Goal: Information Seeking & Learning: Find specific fact

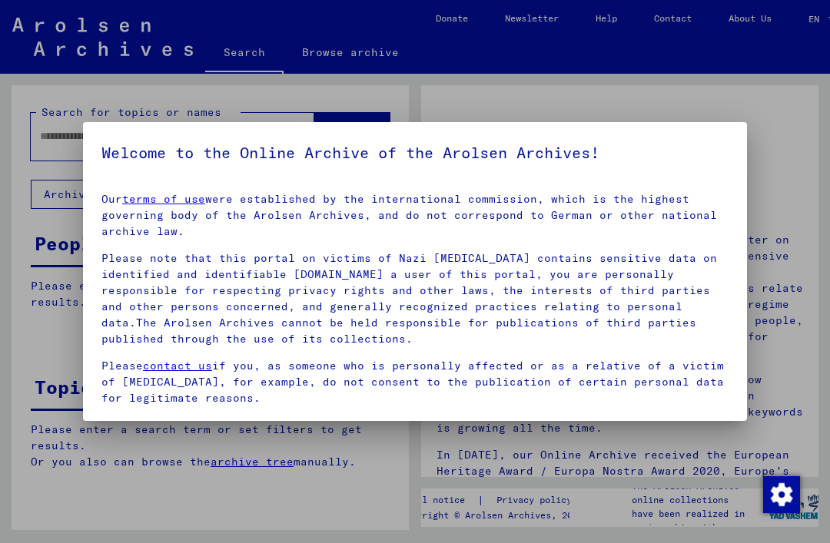
click at [714, 465] on div at bounding box center [415, 271] width 830 height 543
click at [767, 330] on div at bounding box center [415, 271] width 830 height 543
click at [803, 316] on div at bounding box center [415, 271] width 830 height 543
click at [67, 322] on div at bounding box center [415, 271] width 830 height 543
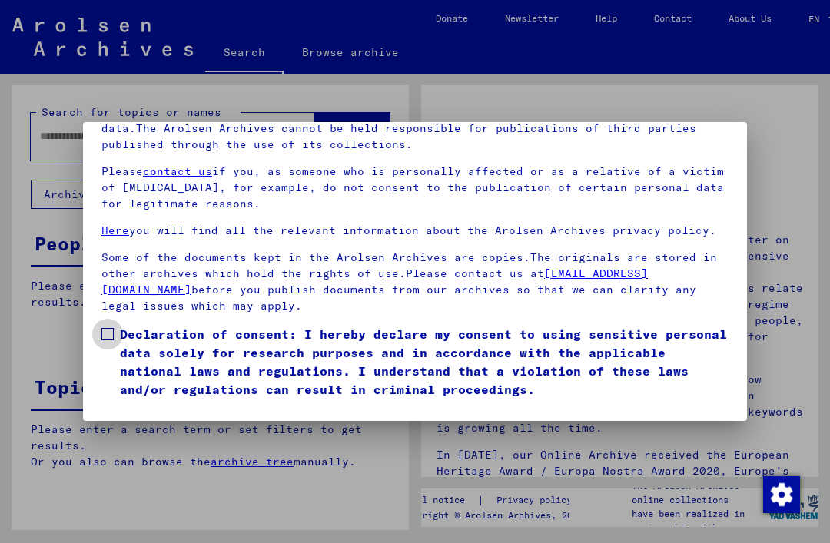
scroll to position [164, 0]
click at [104, 328] on span at bounding box center [107, 334] width 12 height 12
click at [118, 406] on button "I agree" at bounding box center [138, 420] width 75 height 29
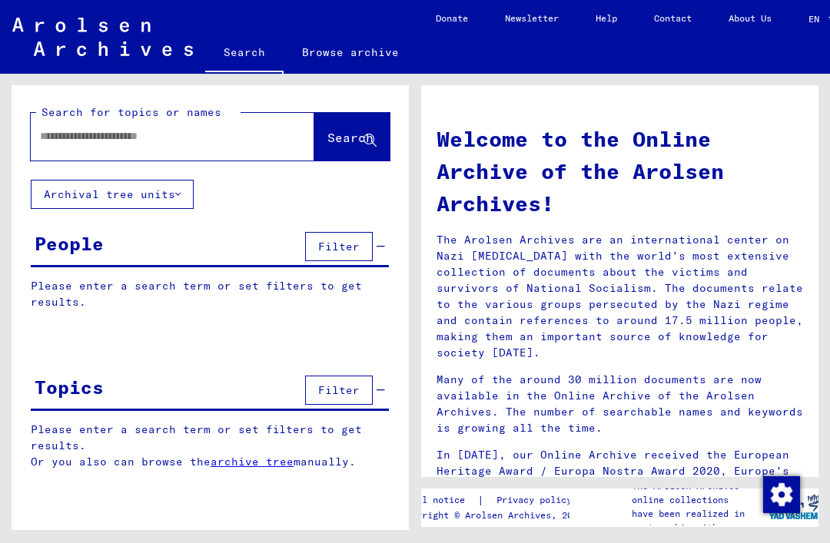
click at [70, 139] on input "text" at bounding box center [154, 136] width 228 height 16
type input "**********"
click at [331, 131] on span "Search" at bounding box center [350, 137] width 46 height 15
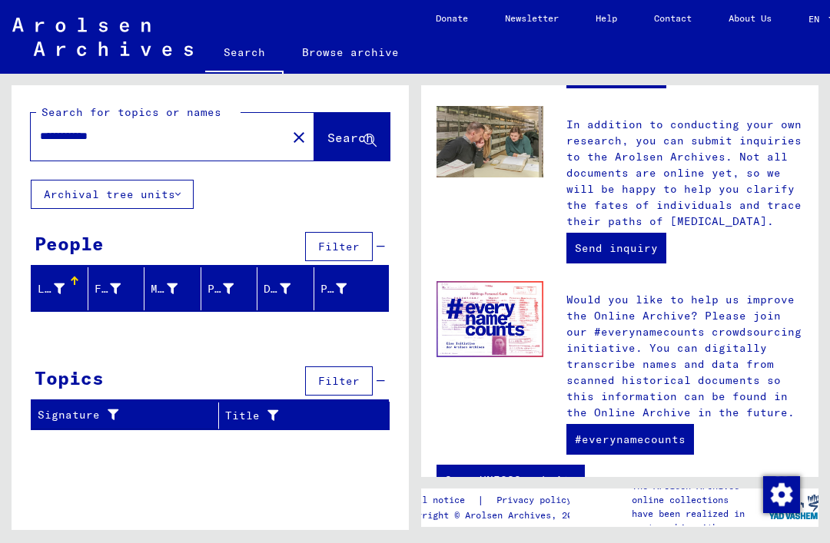
scroll to position [684, 0]
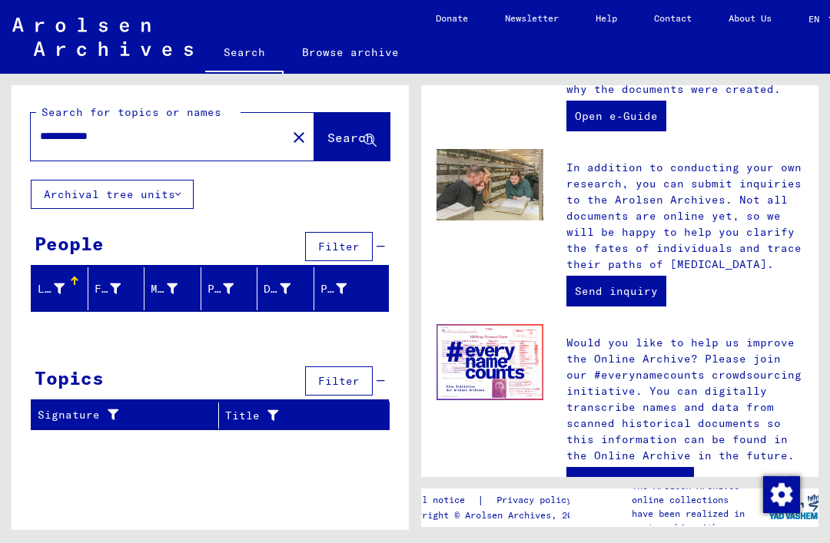
click at [77, 277] on div at bounding box center [74, 281] width 9 height 9
click at [108, 409] on icon at bounding box center [109, 414] width 18 height 11
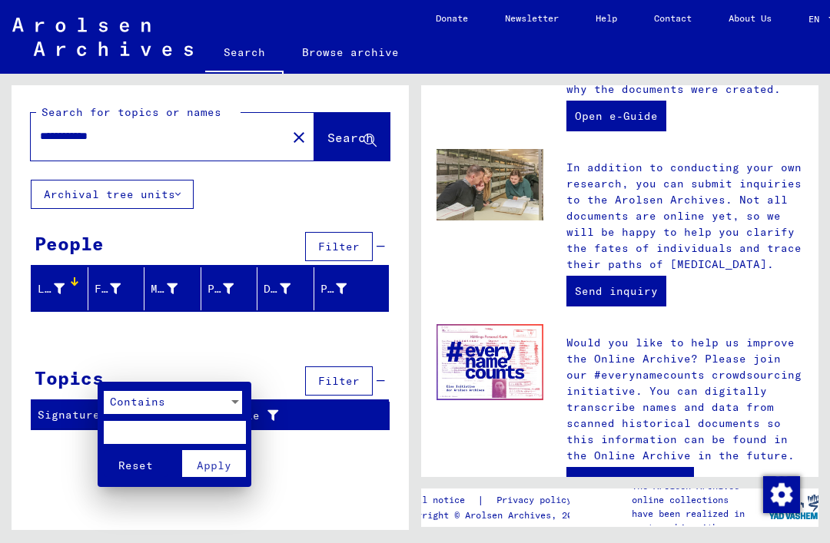
click at [91, 156] on div at bounding box center [415, 271] width 830 height 543
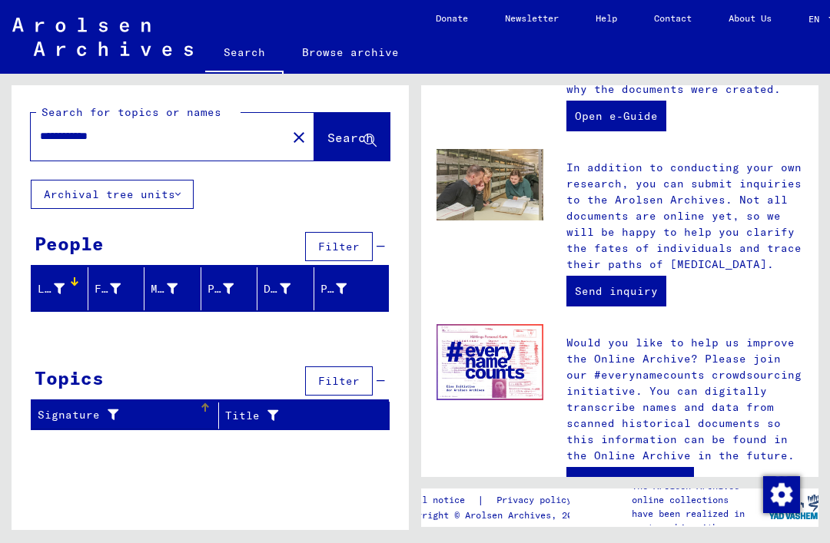
click at [98, 180] on button "Archival tree units" at bounding box center [112, 194] width 163 height 29
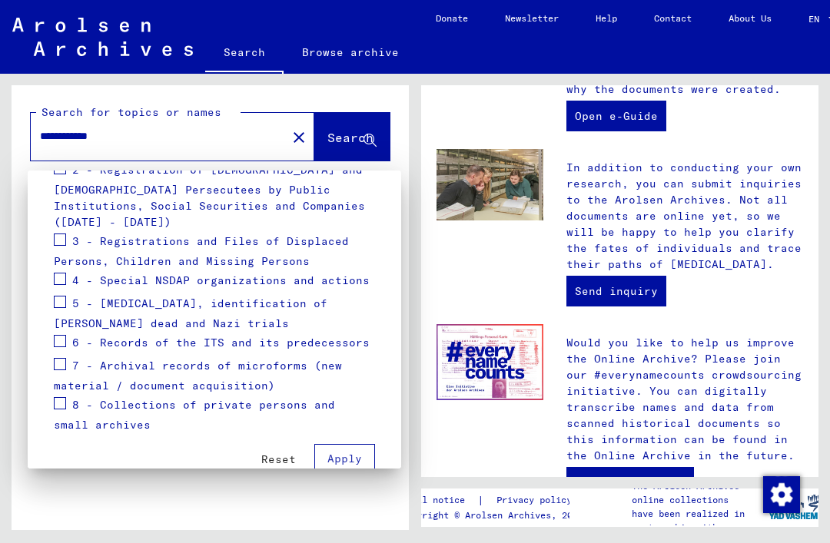
scroll to position [299, 0]
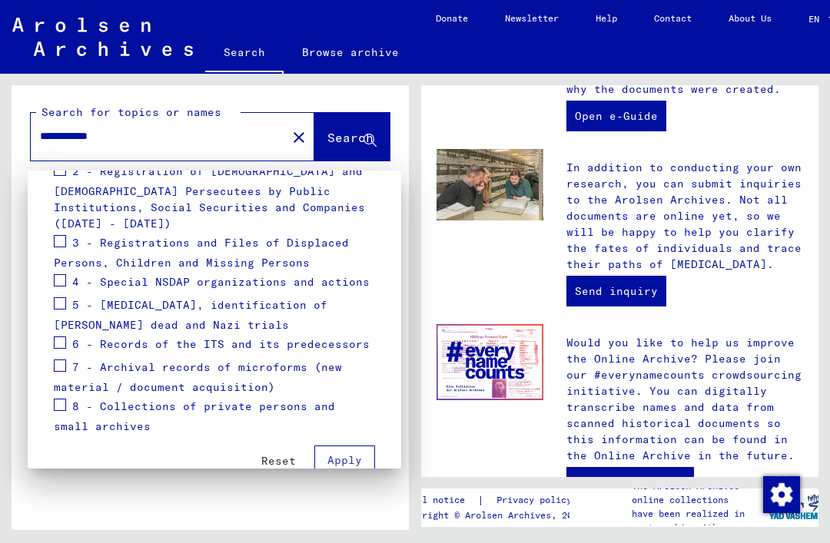
click at [343, 453] on span "Apply" at bounding box center [344, 460] width 35 height 14
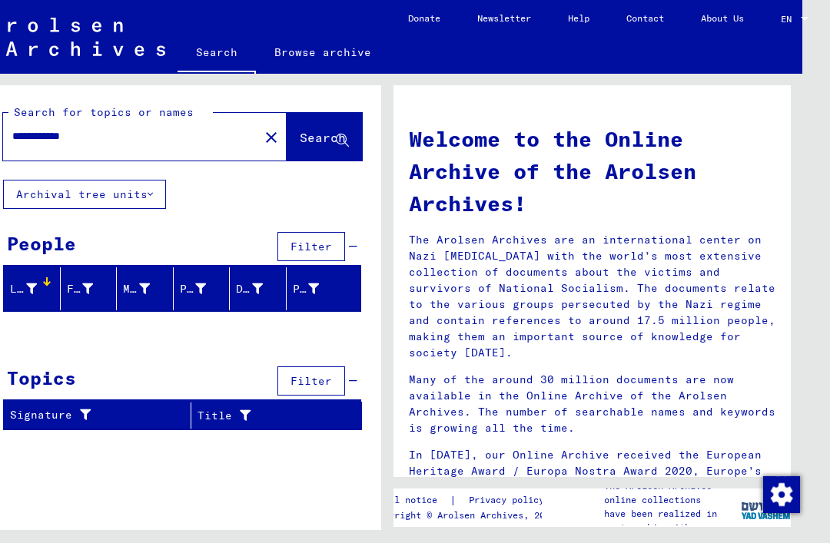
scroll to position [-1, 0]
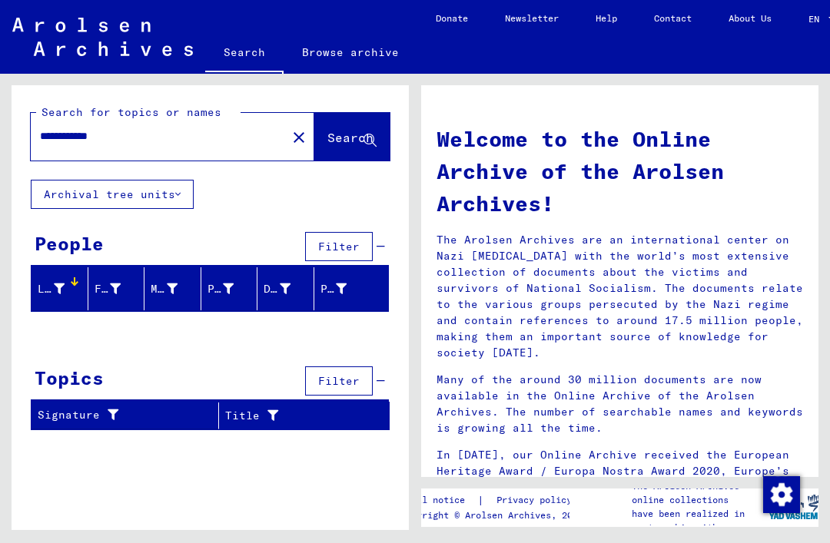
click at [61, 287] on icon at bounding box center [59, 288] width 11 height 11
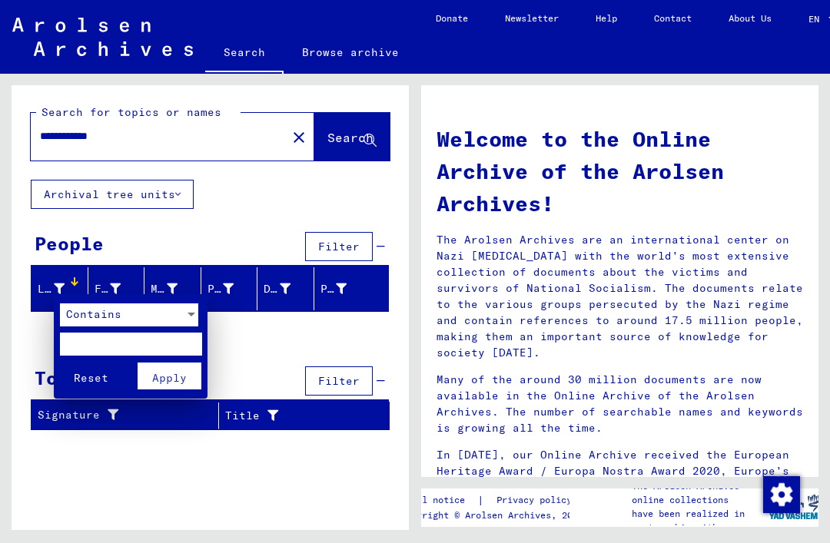
click at [734, 164] on div at bounding box center [415, 271] width 830 height 543
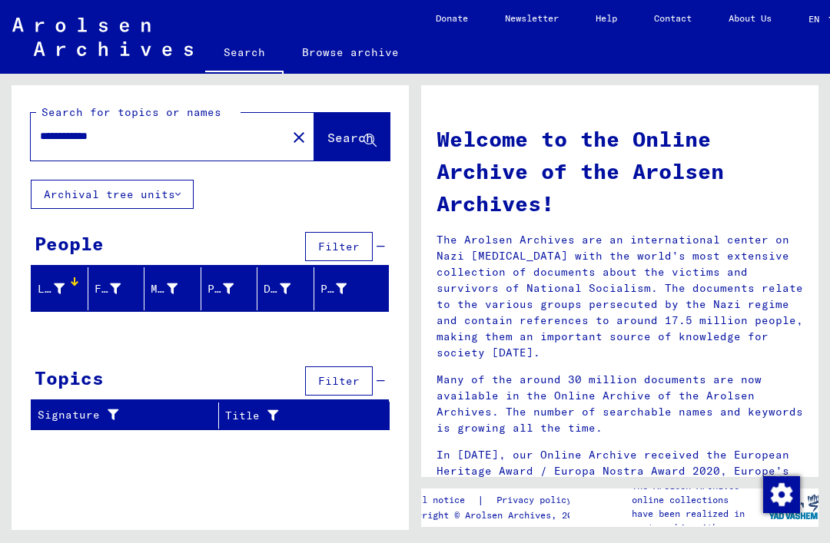
click at [155, 137] on input "**********" at bounding box center [154, 136] width 228 height 16
click at [283, 147] on button "close" at bounding box center [298, 136] width 31 height 31
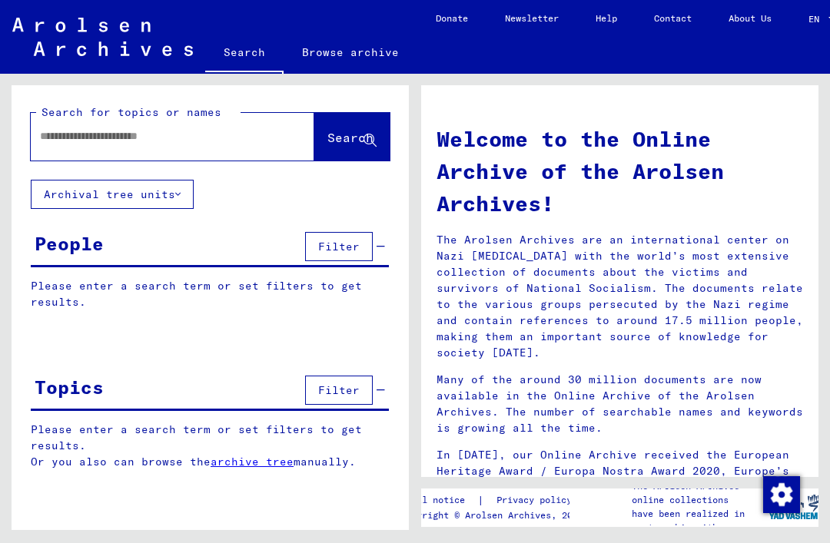
click at [77, 143] on input "text" at bounding box center [154, 136] width 228 height 16
click at [360, 149] on button "Search" at bounding box center [351, 137] width 75 height 48
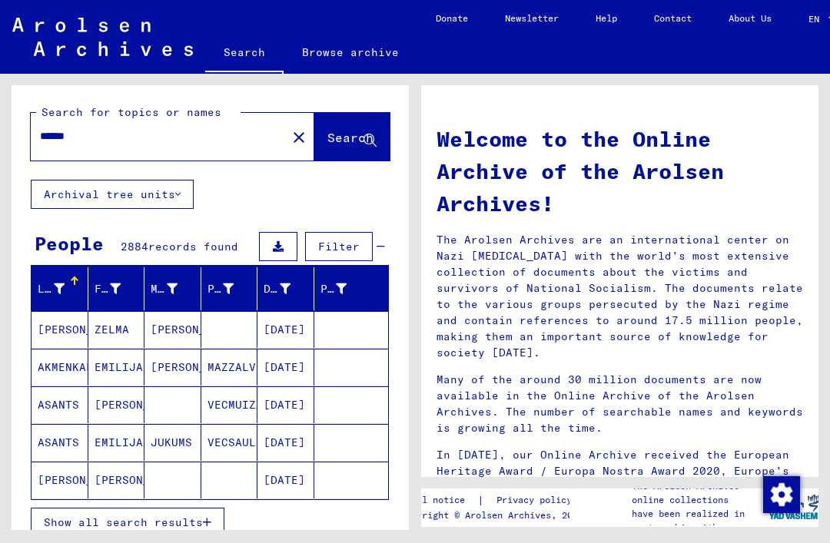
click at [103, 153] on div "******" at bounding box center [149, 136] width 237 height 35
click at [116, 152] on div "******" at bounding box center [149, 136] width 237 height 35
click at [112, 116] on mat-label "Search for topics or names" at bounding box center [131, 112] width 180 height 14
click at [116, 129] on input "******" at bounding box center [154, 136] width 228 height 16
type input "*"
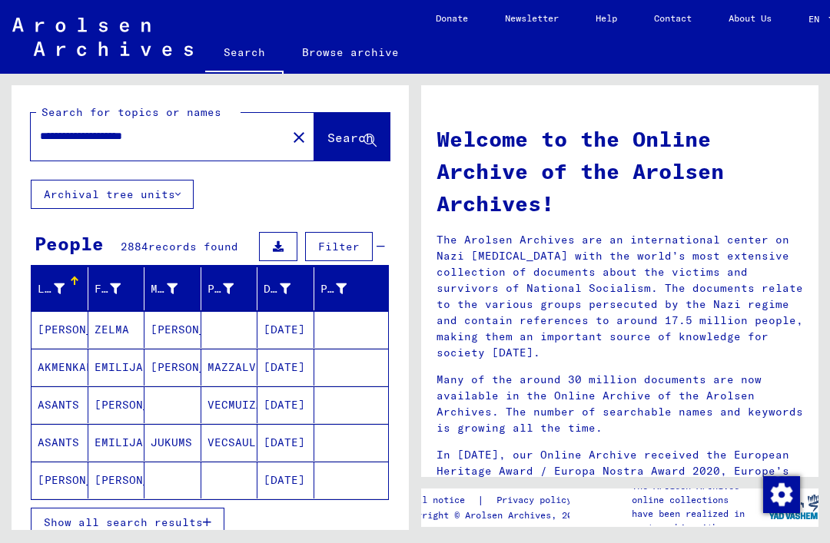
click at [129, 135] on input "**********" at bounding box center [154, 136] width 228 height 16
type input "**********"
click at [327, 139] on span "Search" at bounding box center [350, 137] width 46 height 15
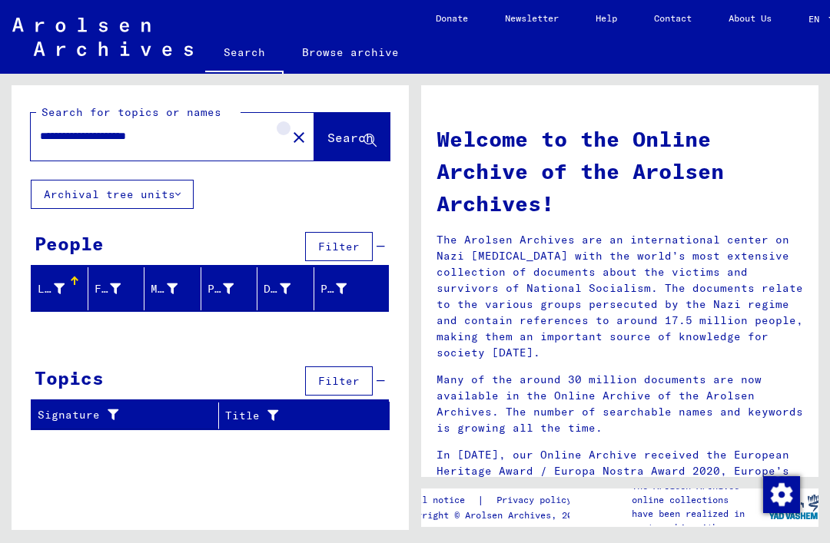
click at [290, 144] on mat-icon "close" at bounding box center [299, 137] width 18 height 18
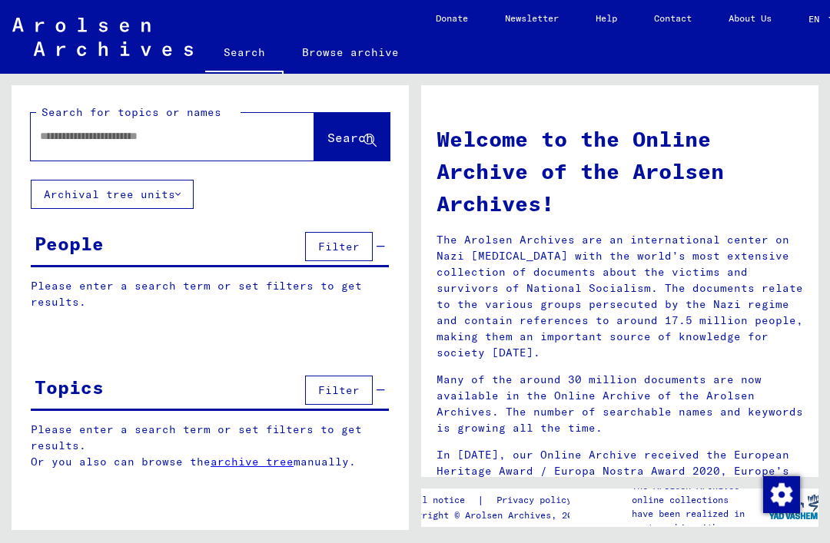
click at [73, 142] on input "text" at bounding box center [154, 136] width 228 height 16
type input "**********"
click at [331, 145] on span "Search" at bounding box center [350, 137] width 46 height 15
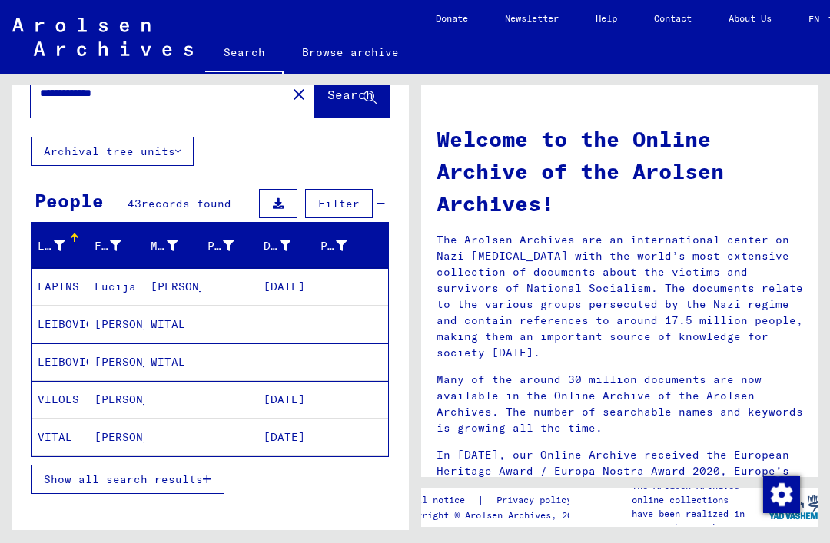
scroll to position [42, 0]
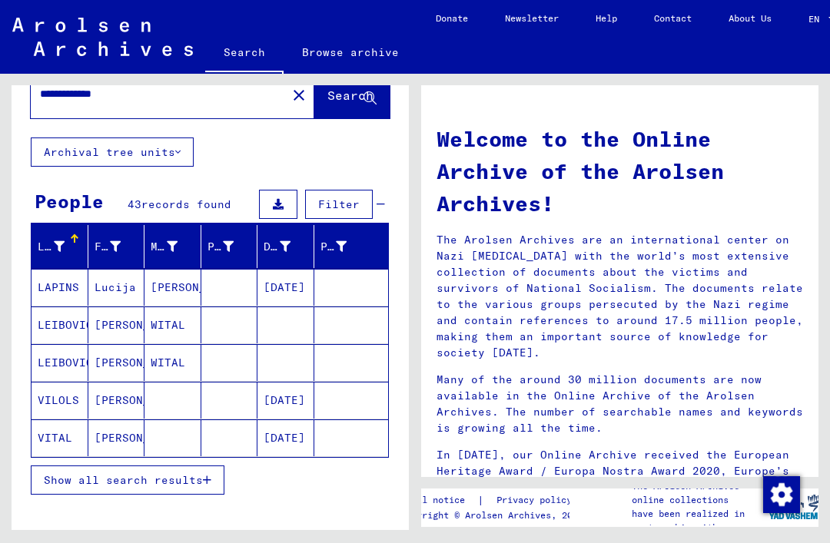
click at [66, 484] on span "Show all search results" at bounding box center [123, 480] width 159 height 14
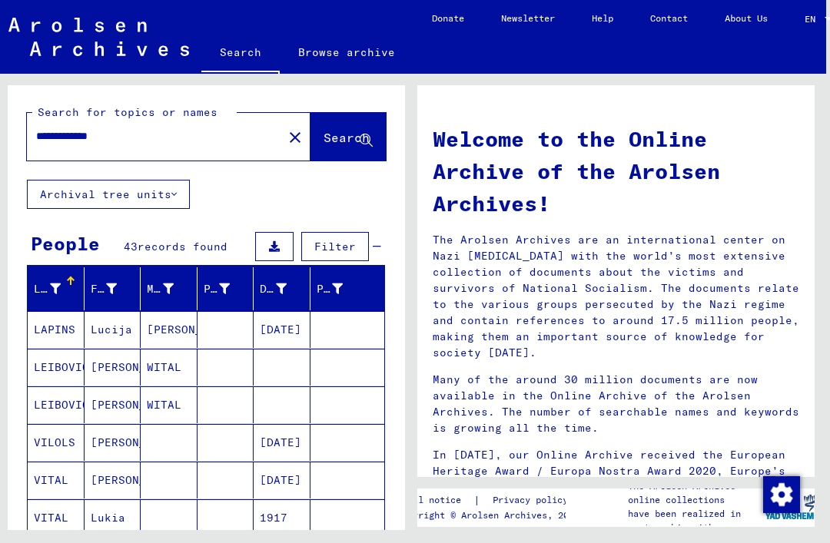
scroll to position [0, 0]
click at [136, 128] on input "**********" at bounding box center [150, 136] width 228 height 16
click at [286, 128] on mat-icon "close" at bounding box center [295, 137] width 18 height 18
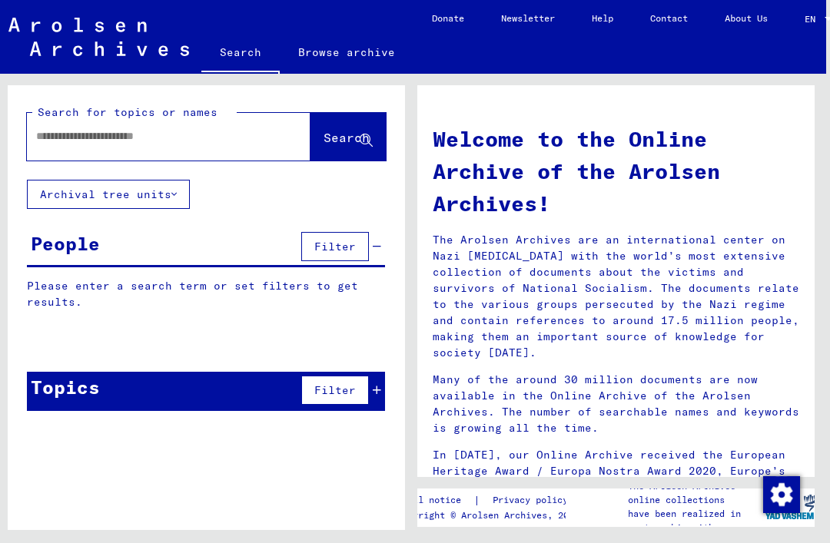
click at [73, 128] on input "text" at bounding box center [150, 136] width 228 height 16
type input "*"
click at [323, 130] on span "Search" at bounding box center [346, 137] width 46 height 15
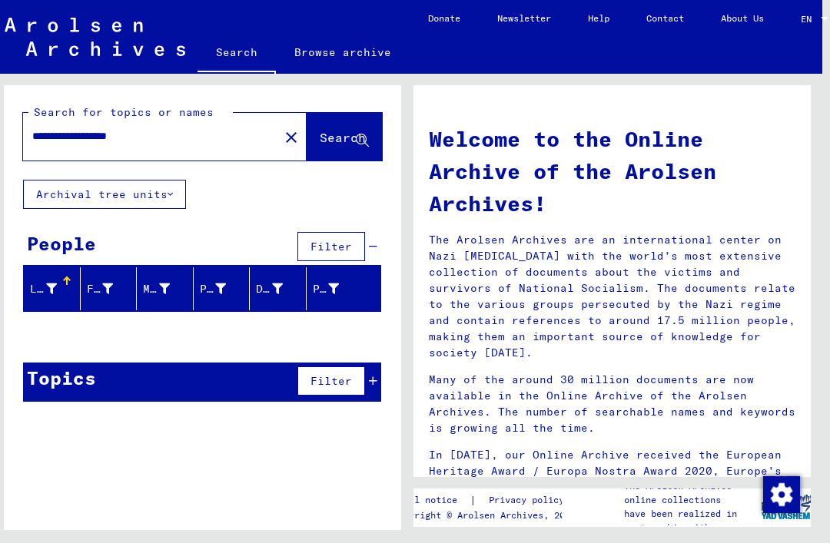
scroll to position [0, 8]
click at [192, 137] on input "**********" at bounding box center [146, 136] width 228 height 16
click at [358, 143] on icon at bounding box center [362, 140] width 13 height 13
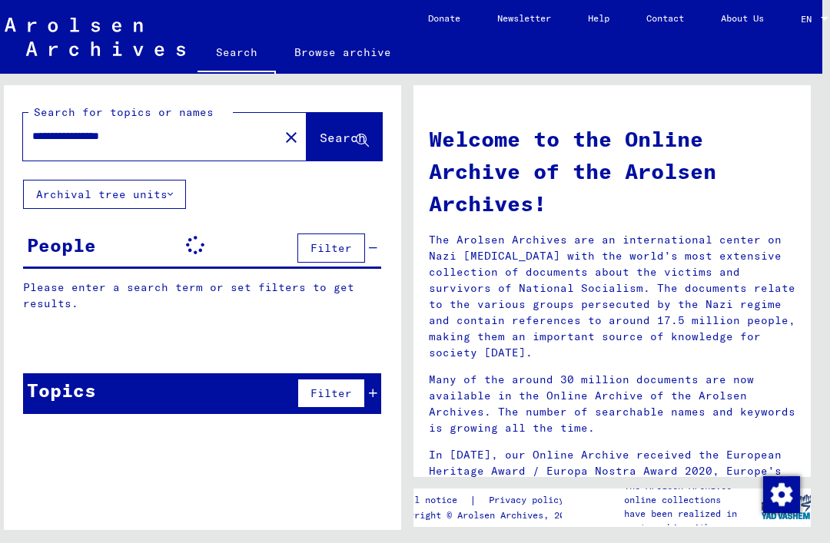
click at [68, 134] on input "**********" at bounding box center [146, 136] width 228 height 16
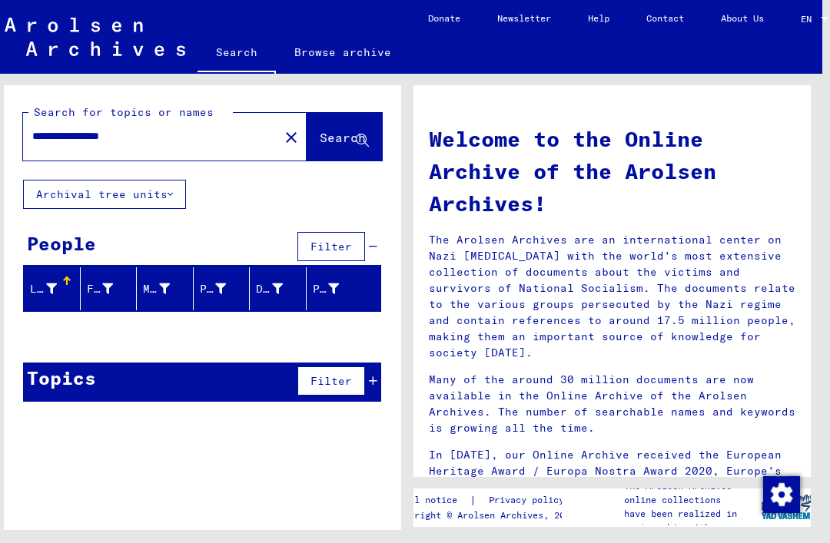
type input "**********"
click at [346, 143] on span "Search" at bounding box center [343, 137] width 46 height 15
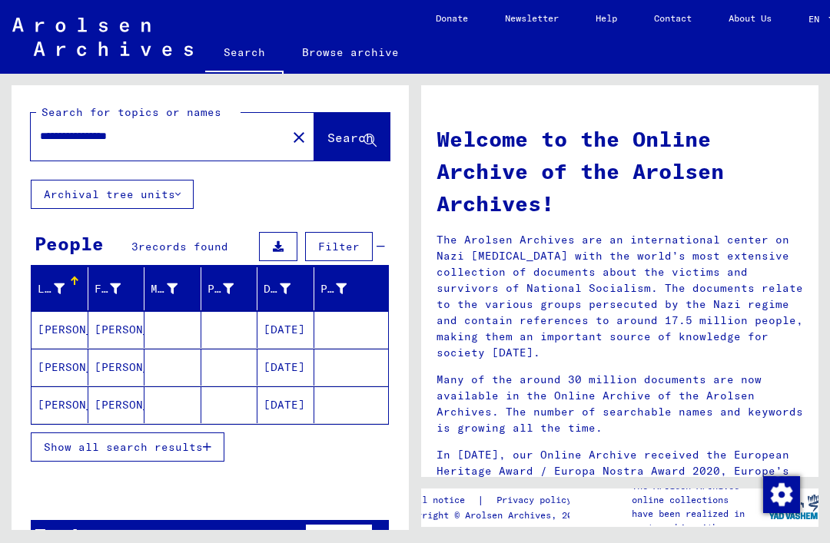
scroll to position [20, 0]
click at [283, 283] on icon at bounding box center [285, 288] width 11 height 11
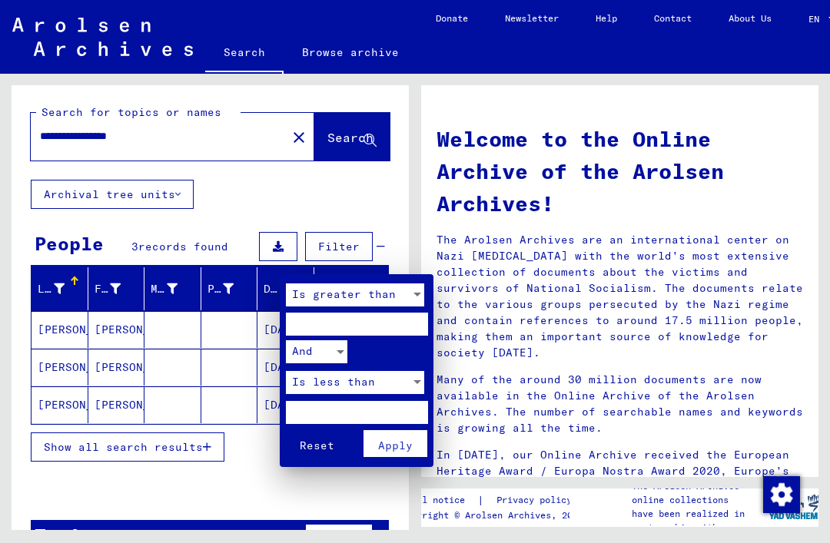
click at [226, 351] on div at bounding box center [415, 271] width 830 height 543
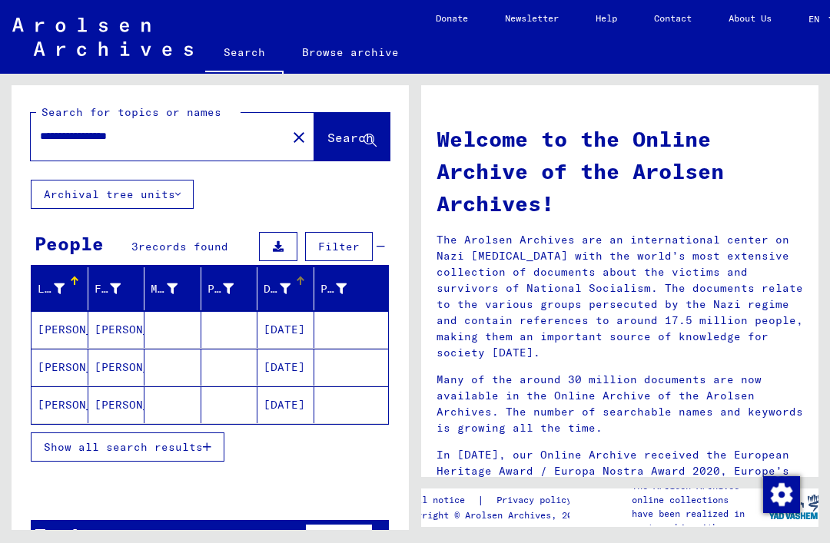
click at [55, 311] on mat-cell "[PERSON_NAME]" at bounding box center [59, 329] width 57 height 37
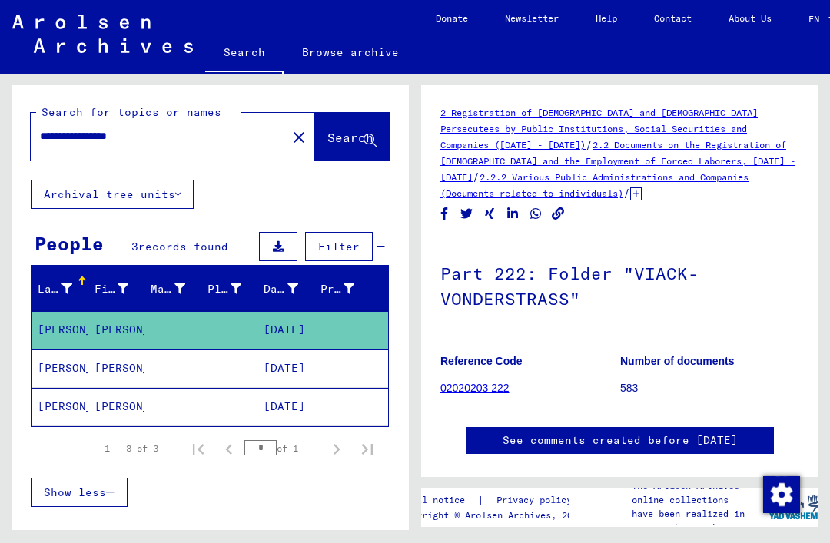
click at [670, 129] on link "2 Registration of [DEMOGRAPHIC_DATA] and [DEMOGRAPHIC_DATA] Persecutees by Publ…" at bounding box center [598, 129] width 317 height 44
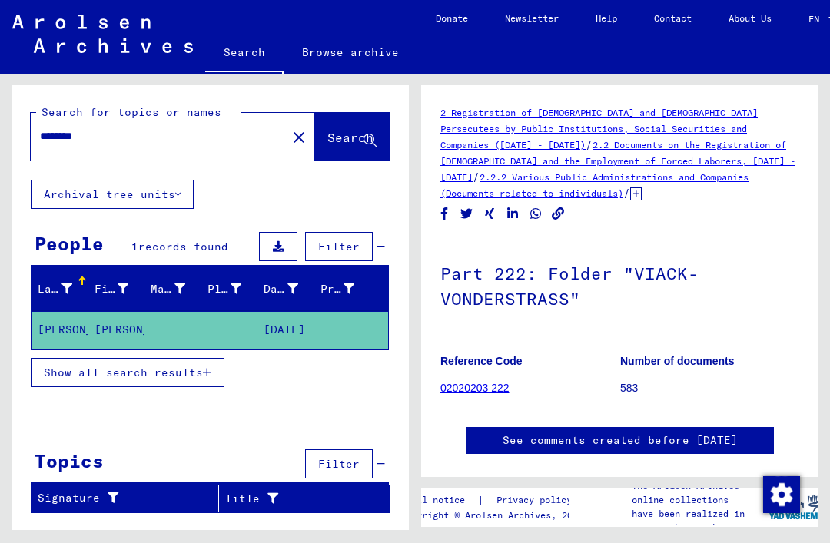
scroll to position [38, 0]
click at [68, 366] on span "Show all search results" at bounding box center [123, 373] width 159 height 14
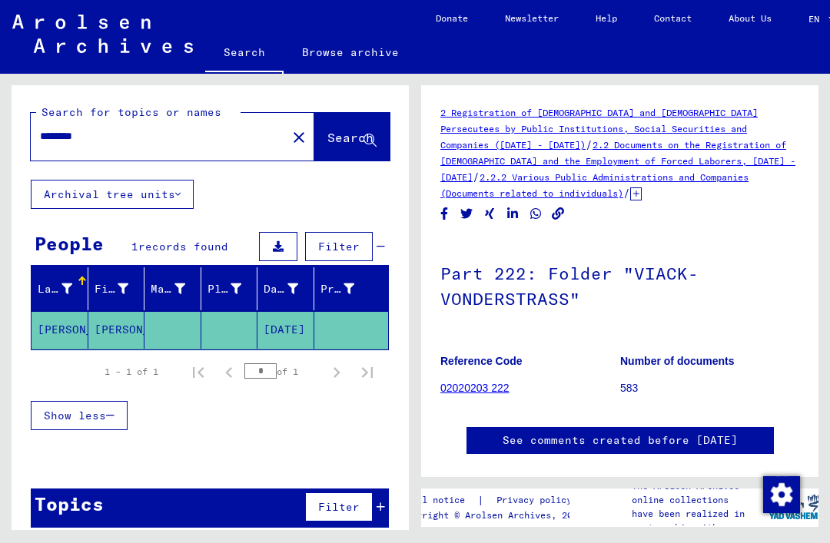
click at [300, 364] on div "* of 1" at bounding box center [282, 371] width 77 height 15
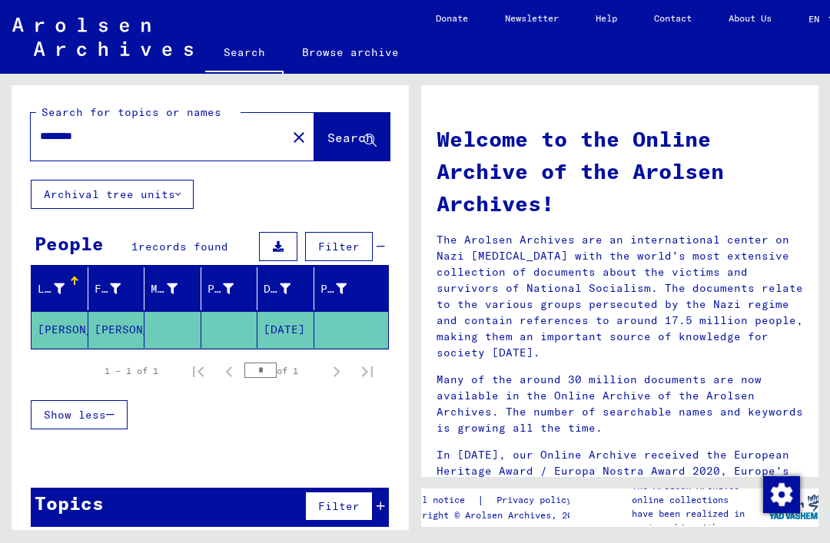
type input "**********"
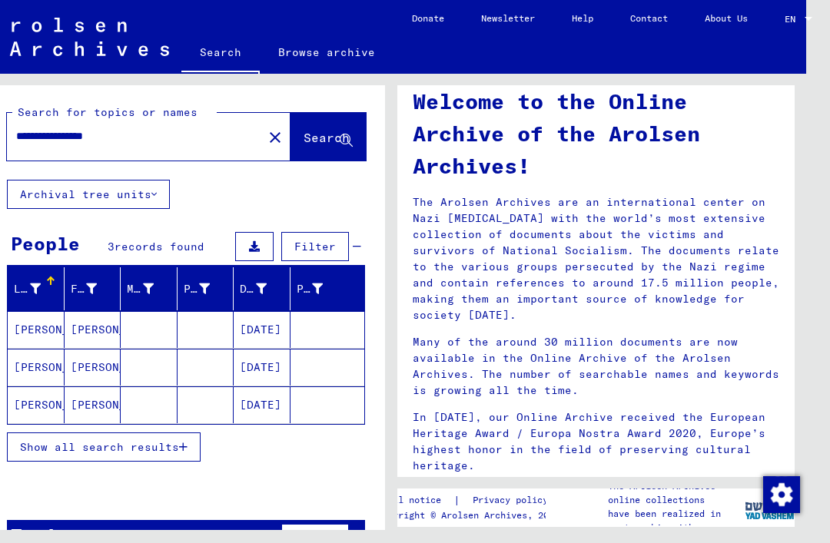
scroll to position [21, 23]
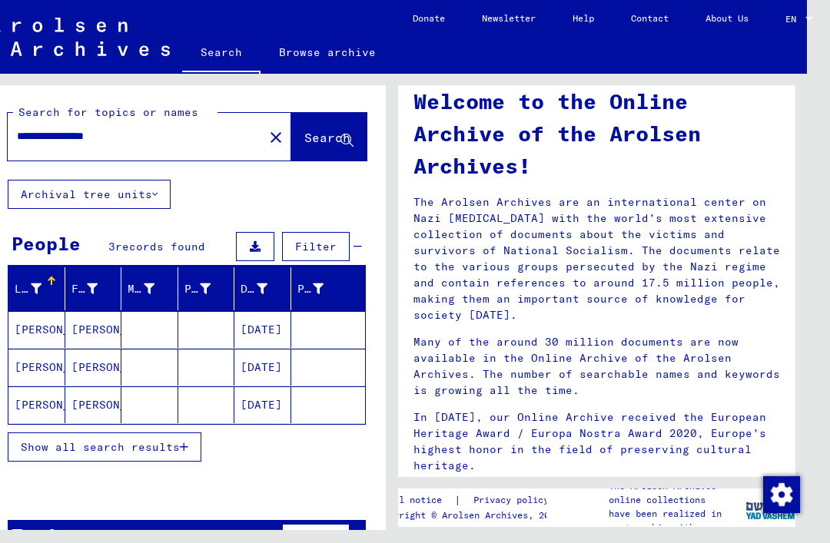
click at [29, 349] on mat-cell "[PERSON_NAME]" at bounding box center [36, 367] width 57 height 37
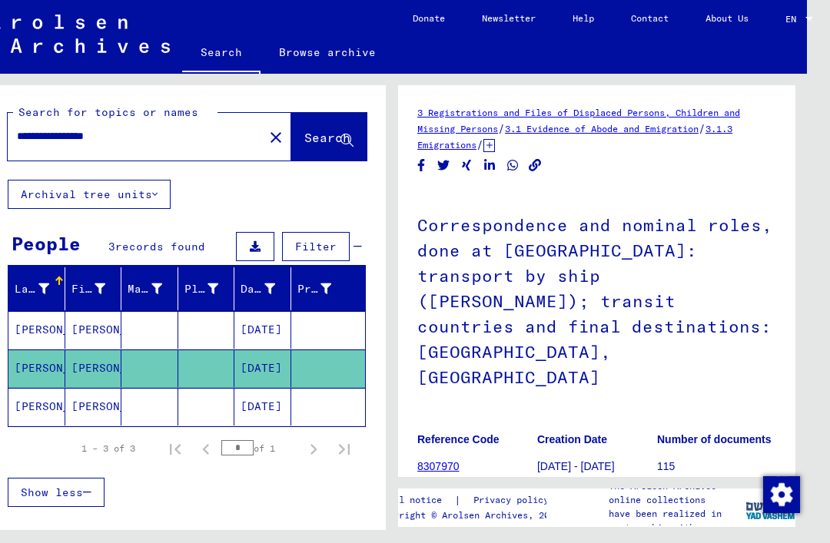
click at [24, 388] on mat-cell "[PERSON_NAME]" at bounding box center [36, 407] width 57 height 38
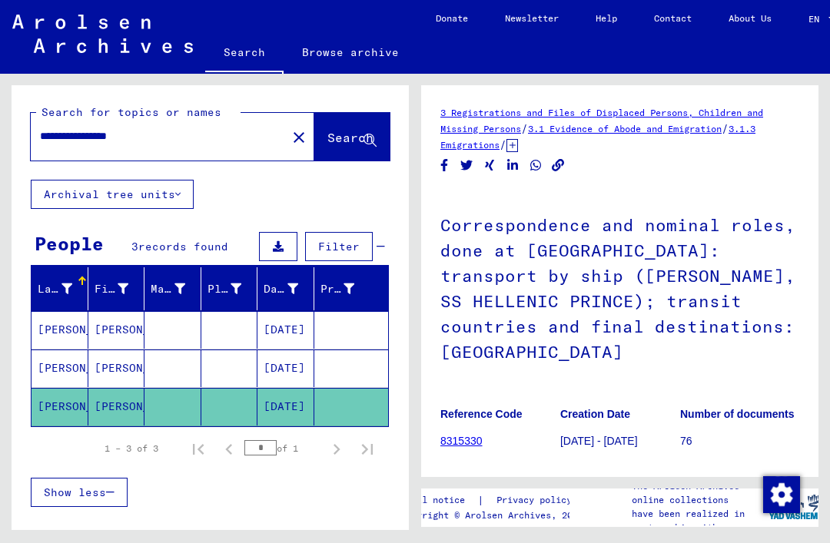
scroll to position [38, 0]
click at [283, 311] on mat-cell "[DATE]" at bounding box center [285, 330] width 57 height 38
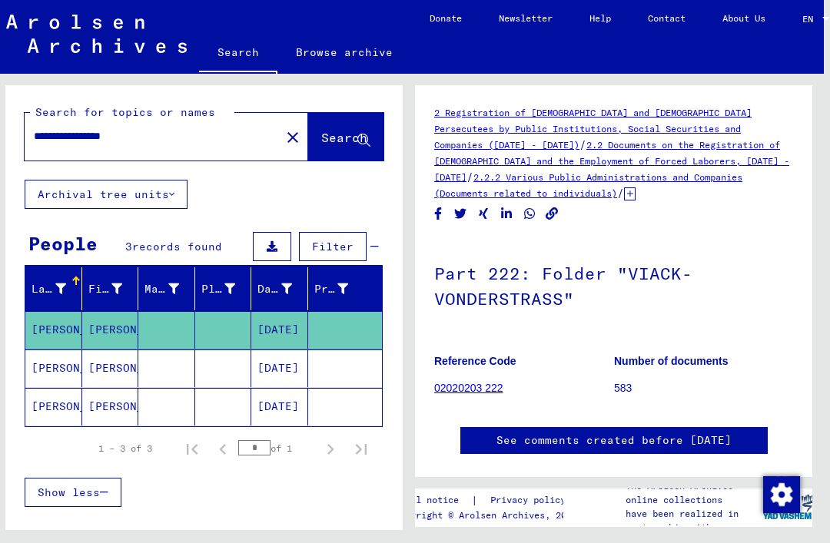
scroll to position [38, 7]
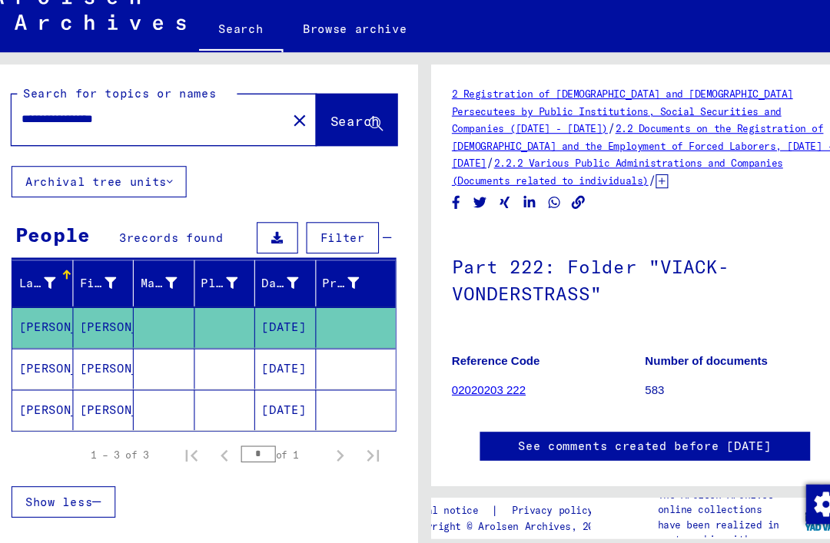
click at [280, 283] on icon at bounding box center [285, 288] width 11 height 11
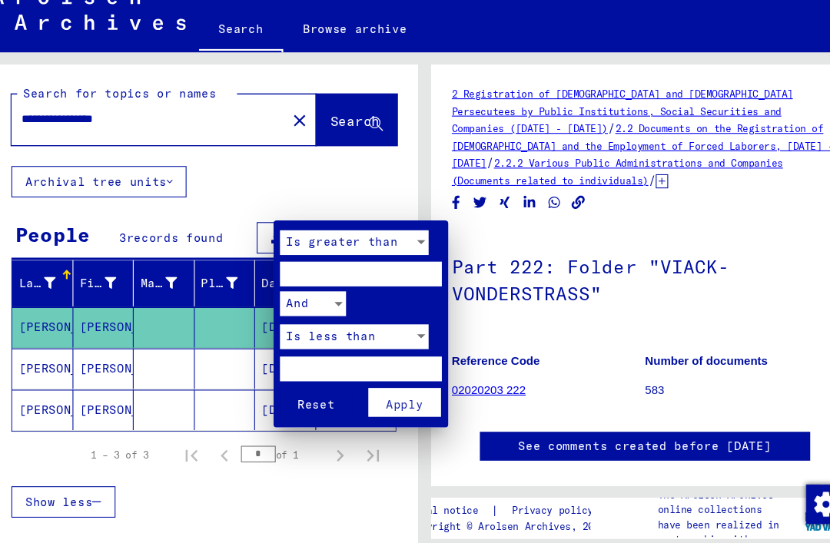
click at [314, 434] on div at bounding box center [415, 271] width 830 height 543
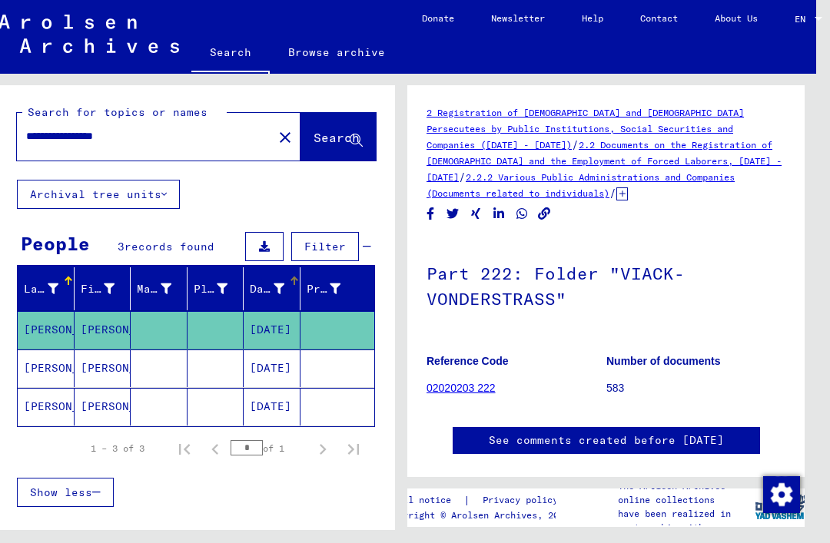
scroll to position [3, 13]
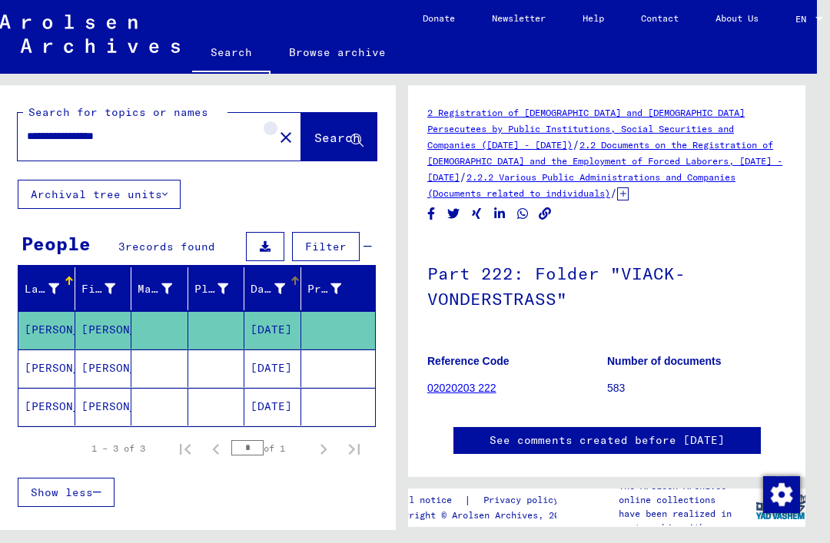
click at [277, 137] on mat-icon "close" at bounding box center [286, 137] width 18 height 18
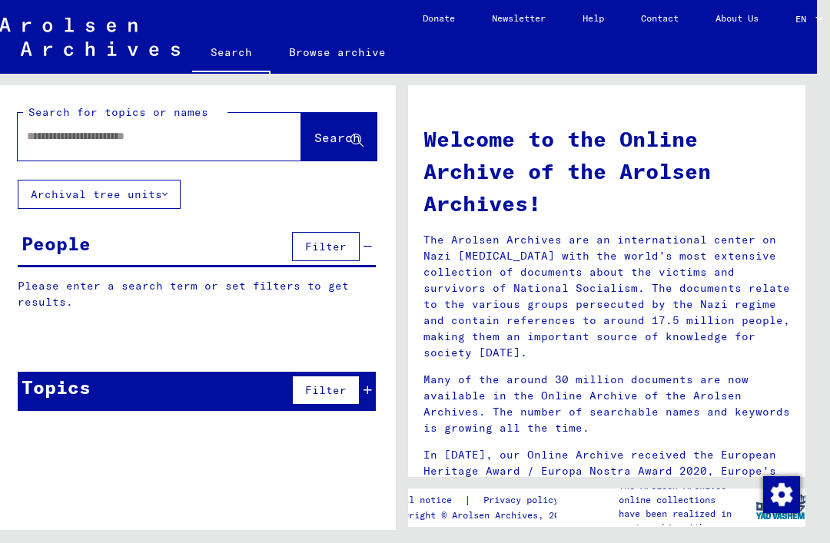
click at [65, 135] on input "text" at bounding box center [141, 136] width 228 height 16
click at [335, 141] on span "Search" at bounding box center [337, 137] width 46 height 15
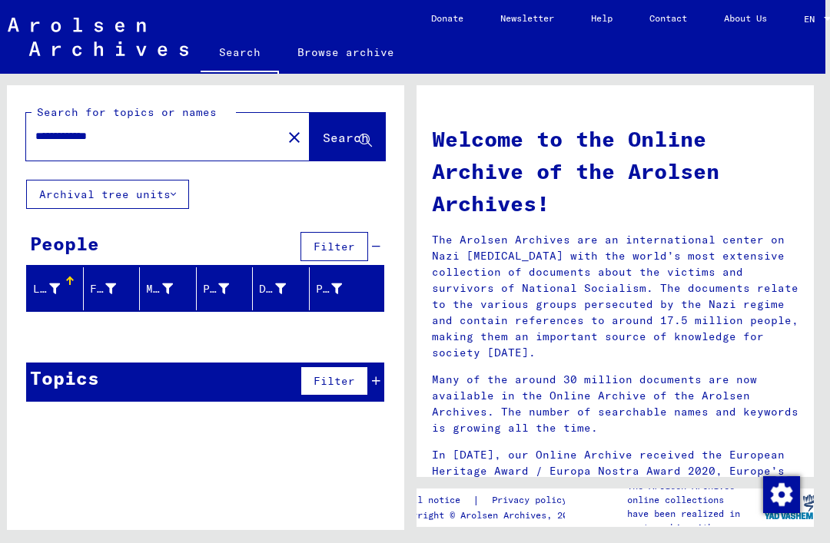
scroll to position [9, 5]
click at [84, 130] on input "**********" at bounding box center [149, 136] width 228 height 16
type input "**********"
click at [336, 134] on span "Search" at bounding box center [346, 137] width 46 height 15
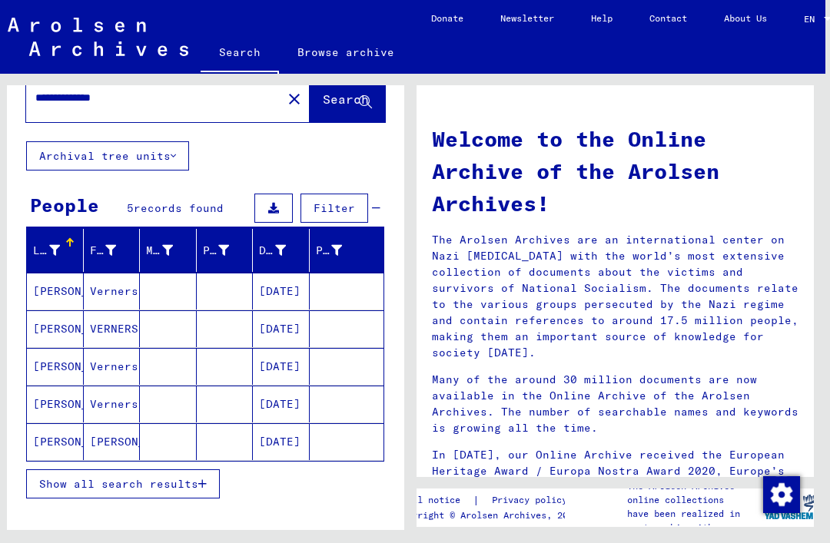
scroll to position [45, 0]
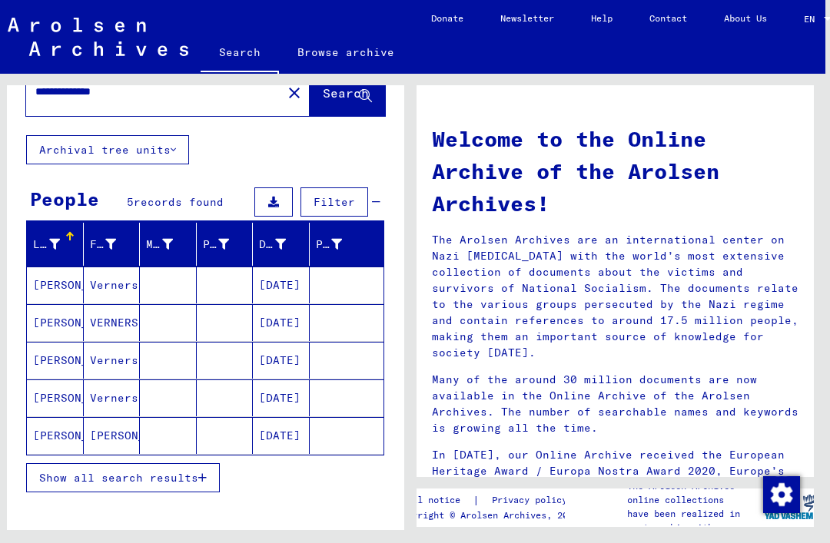
click at [64, 282] on mat-cell "[PERSON_NAME]" at bounding box center [55, 285] width 57 height 37
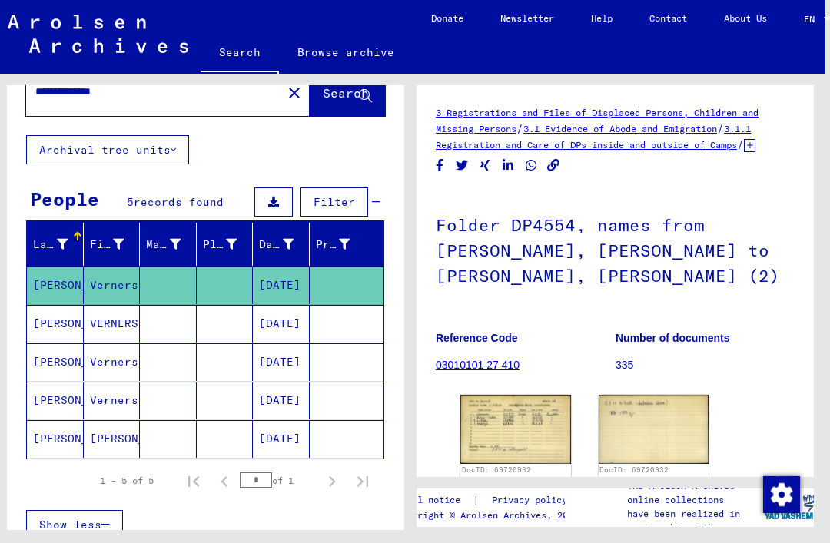
scroll to position [0, 5]
click at [512, 436] on img at bounding box center [515, 429] width 111 height 68
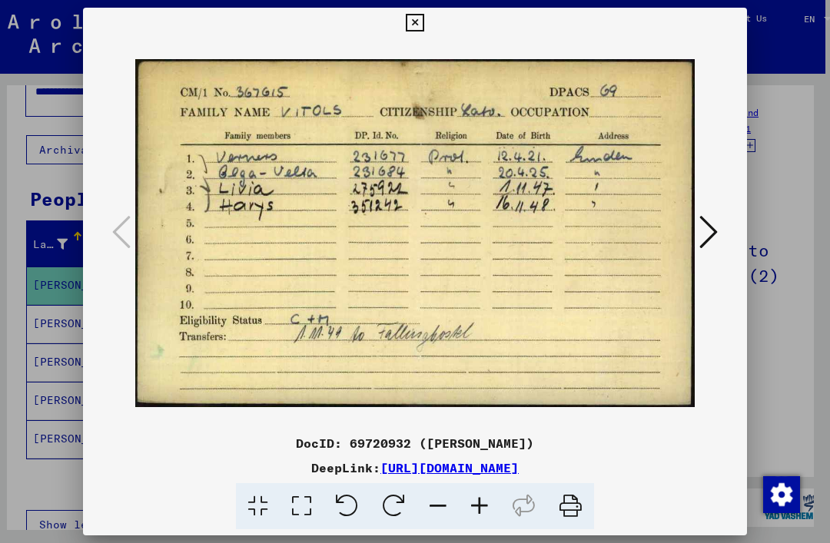
click at [423, 25] on icon at bounding box center [415, 23] width 18 height 18
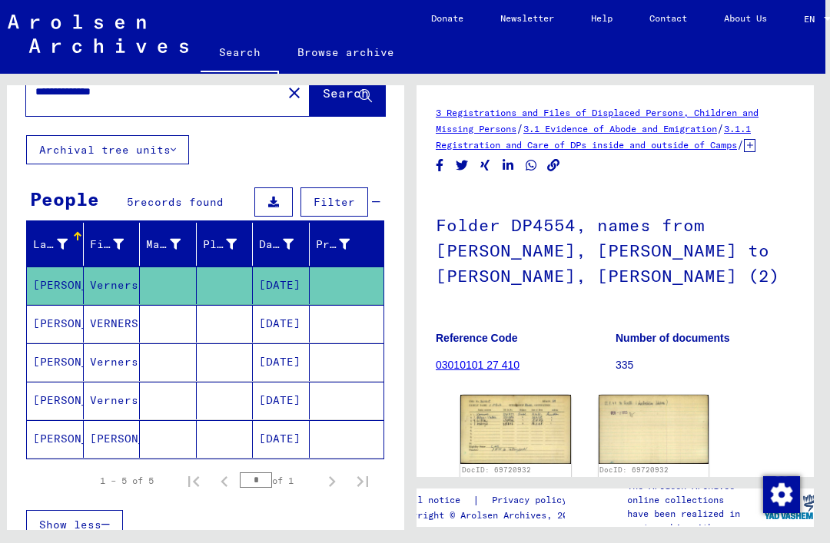
click at [657, 410] on img at bounding box center [653, 429] width 111 height 68
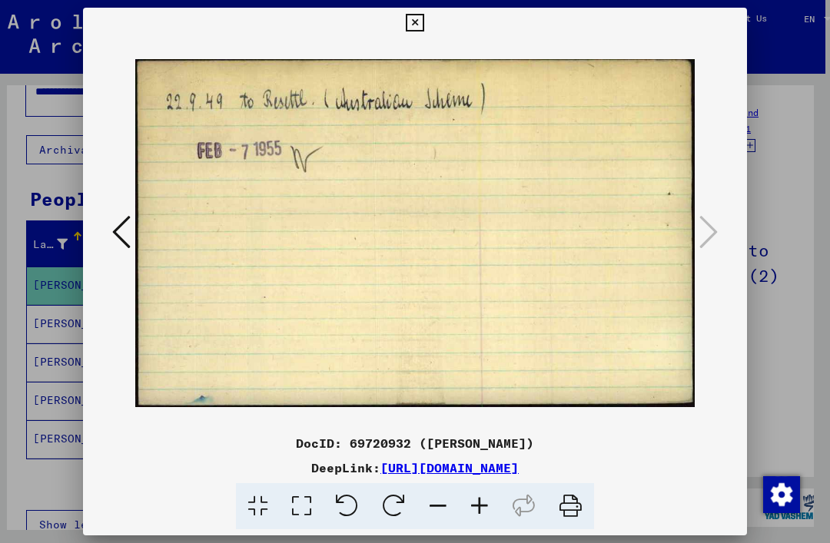
click at [121, 229] on icon at bounding box center [121, 232] width 18 height 37
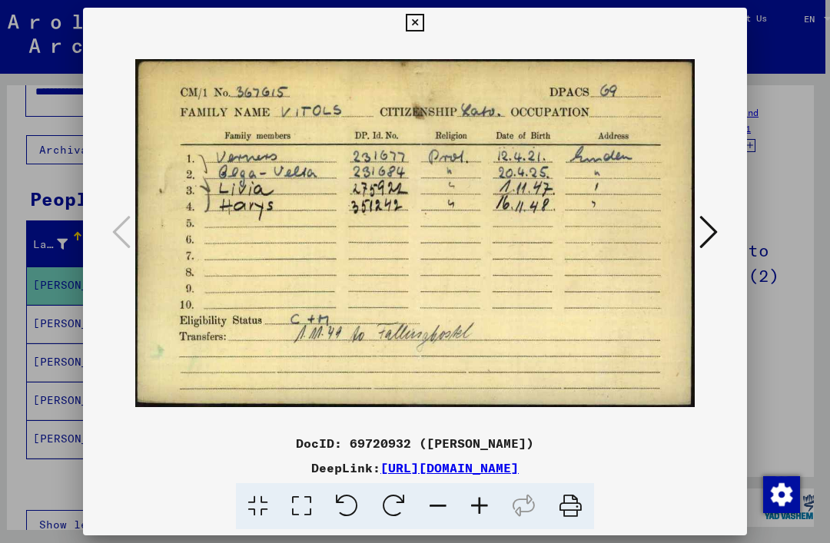
click at [703, 242] on icon at bounding box center [708, 232] width 18 height 37
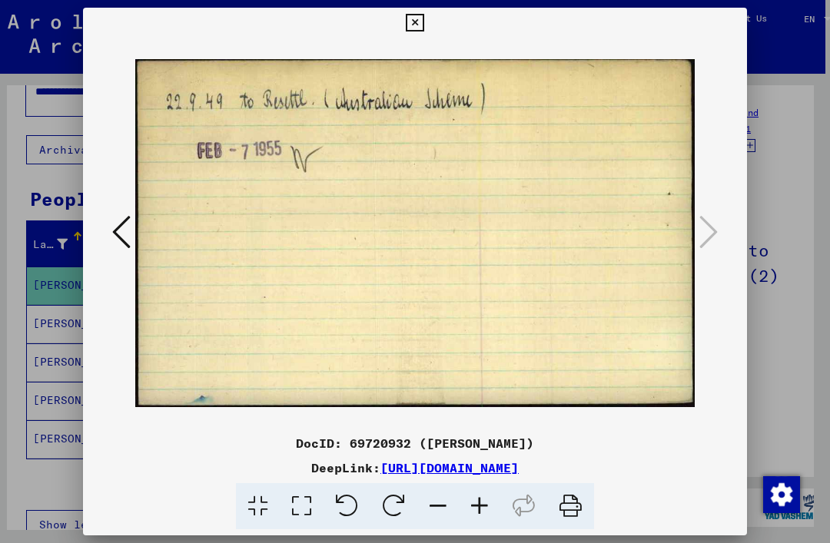
click at [423, 25] on icon at bounding box center [415, 23] width 18 height 18
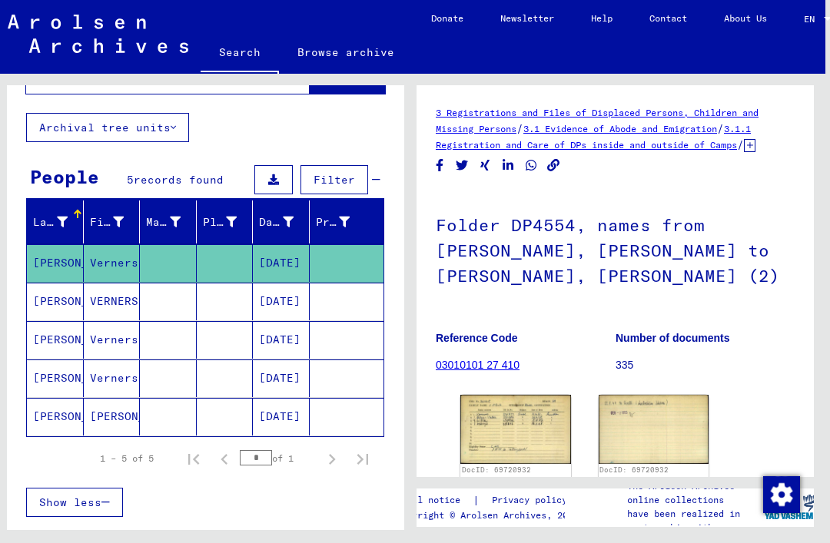
scroll to position [69, 0]
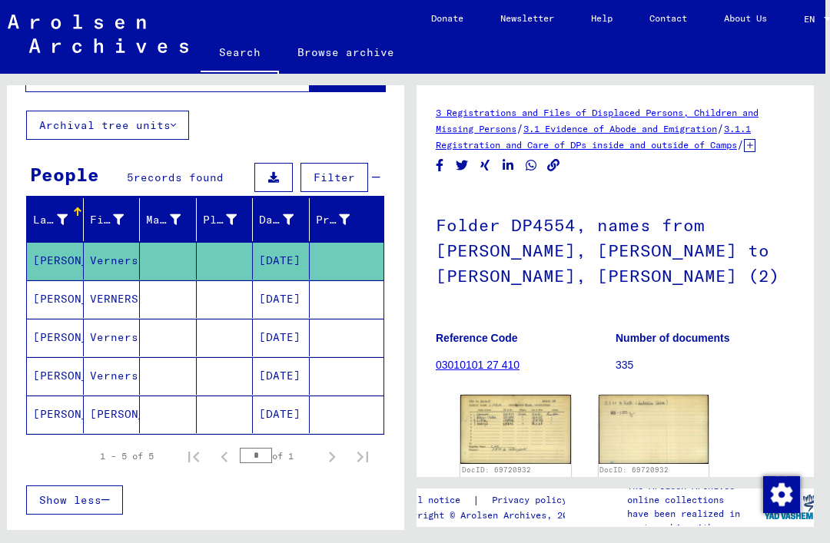
click at [57, 298] on mat-cell "[PERSON_NAME]" at bounding box center [55, 299] width 57 height 38
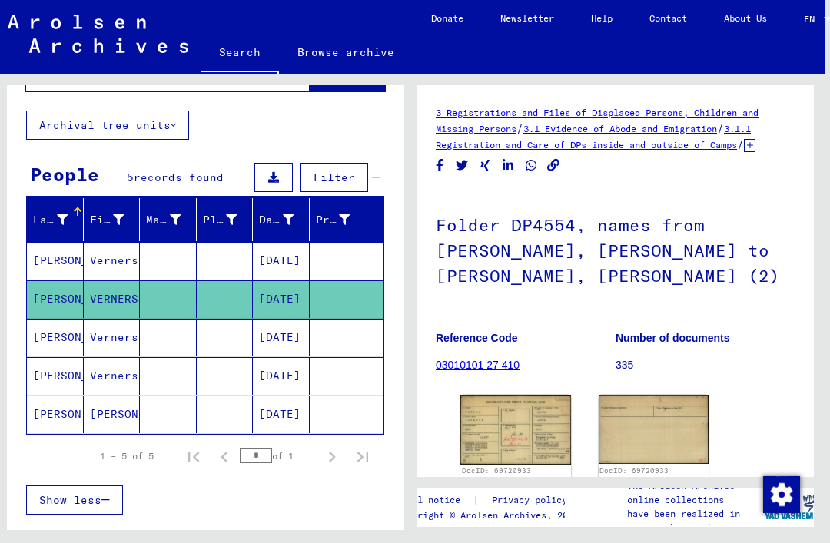
click at [528, 423] on img at bounding box center [515, 429] width 111 height 69
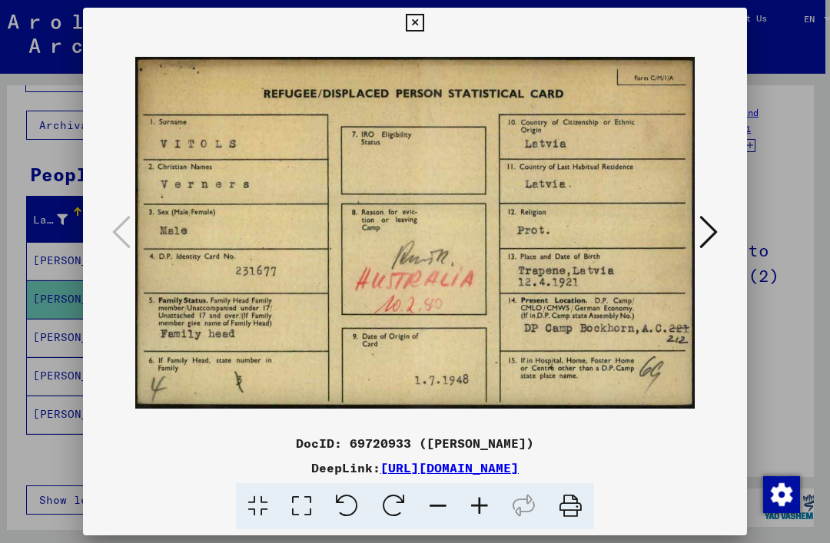
click at [711, 244] on icon at bounding box center [708, 232] width 18 height 37
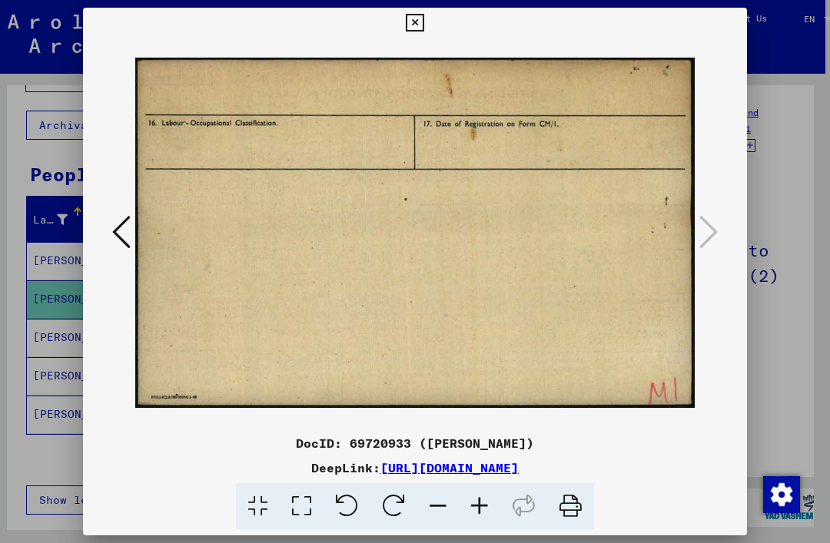
click at [121, 225] on icon at bounding box center [121, 232] width 18 height 37
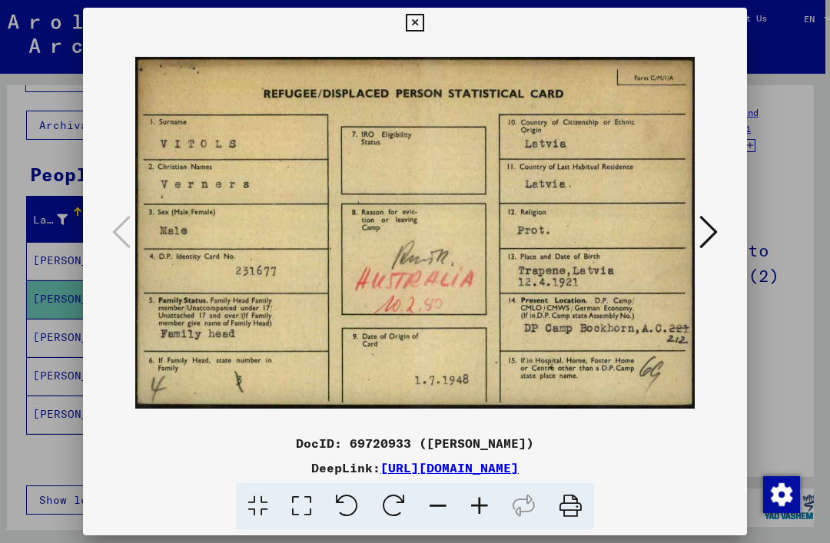
click at [423, 29] on icon at bounding box center [415, 23] width 18 height 18
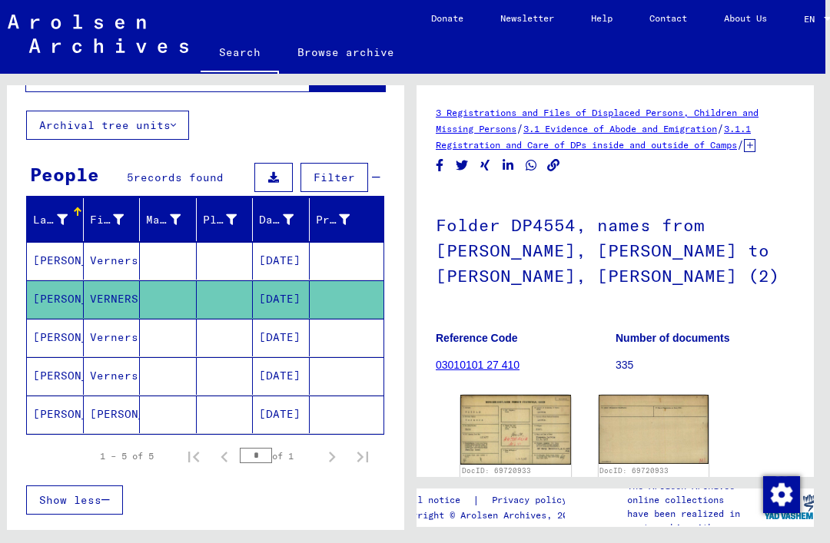
click at [53, 343] on mat-cell "[PERSON_NAME]" at bounding box center [55, 338] width 57 height 38
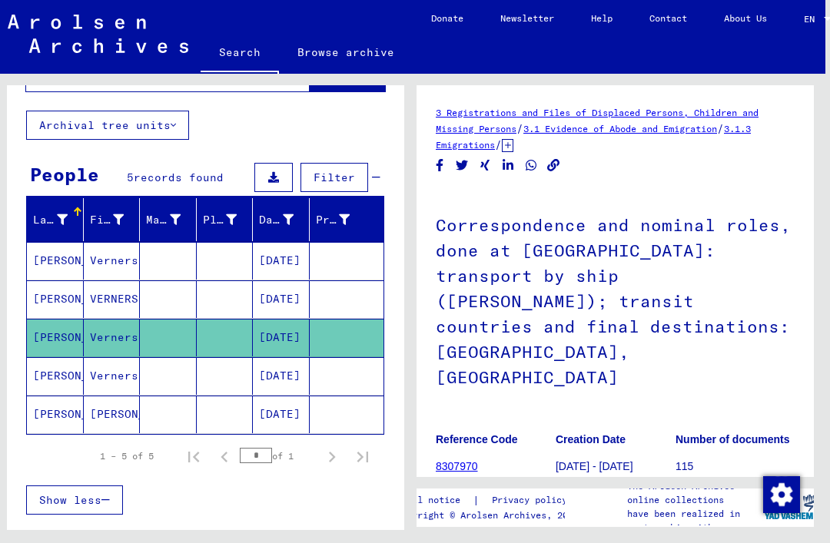
click at [51, 373] on mat-cell "[PERSON_NAME]" at bounding box center [55, 376] width 57 height 38
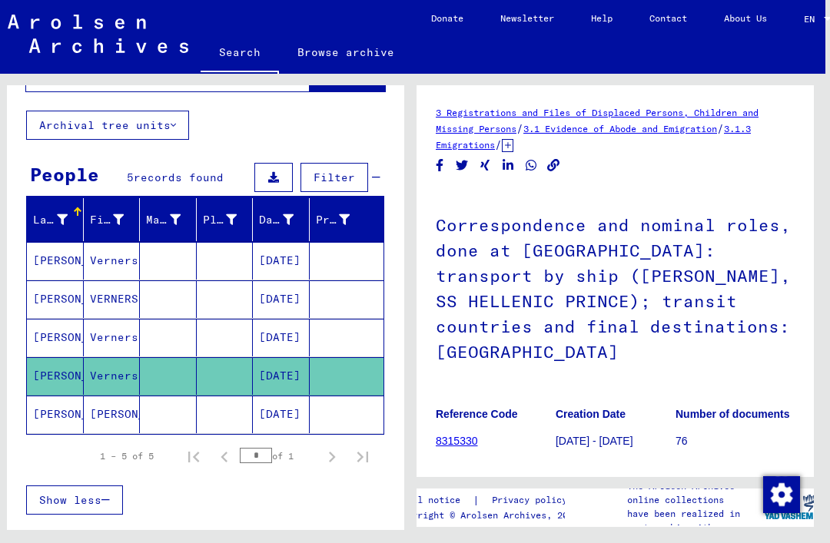
click at [43, 414] on mat-cell "[PERSON_NAME]" at bounding box center [55, 415] width 57 height 38
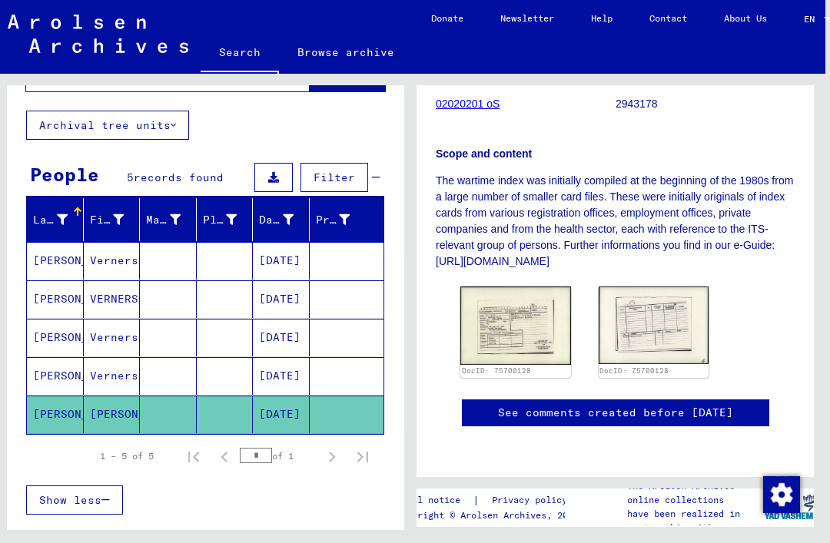
scroll to position [410, 0]
click at [534, 287] on img at bounding box center [515, 326] width 111 height 78
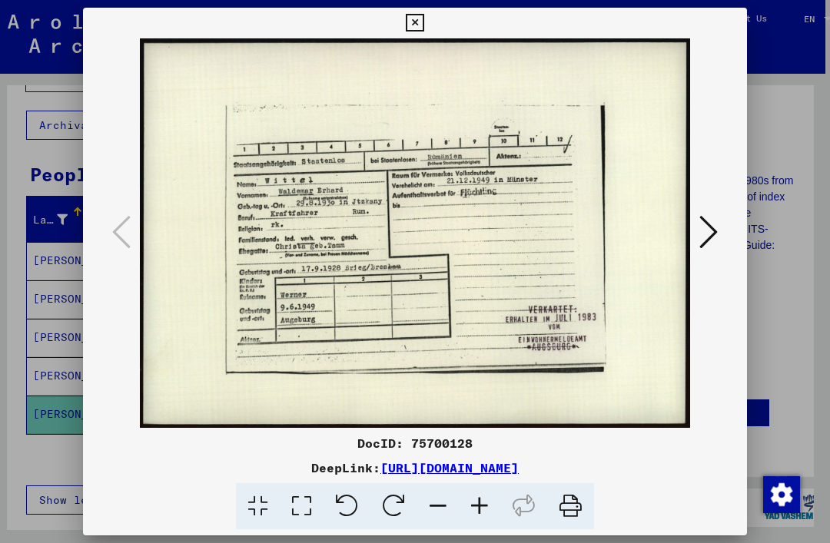
click at [714, 224] on icon at bounding box center [708, 232] width 18 height 37
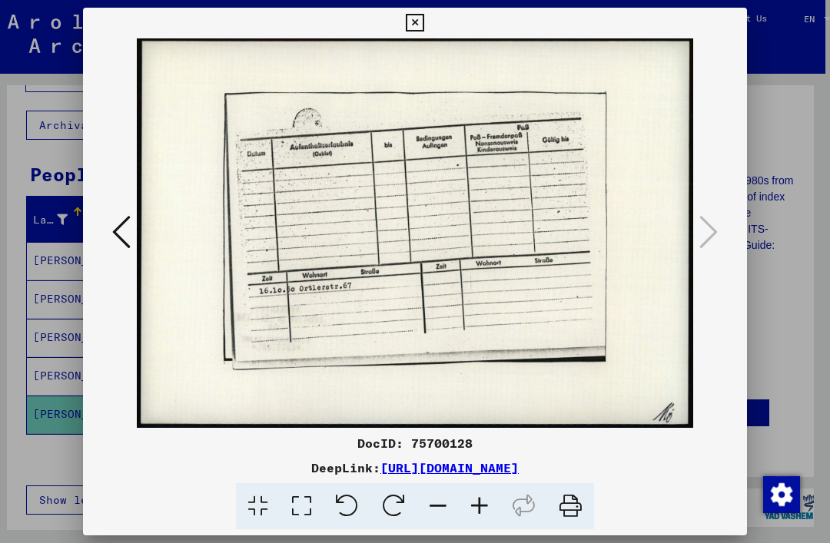
click at [423, 31] on icon at bounding box center [415, 23] width 18 height 18
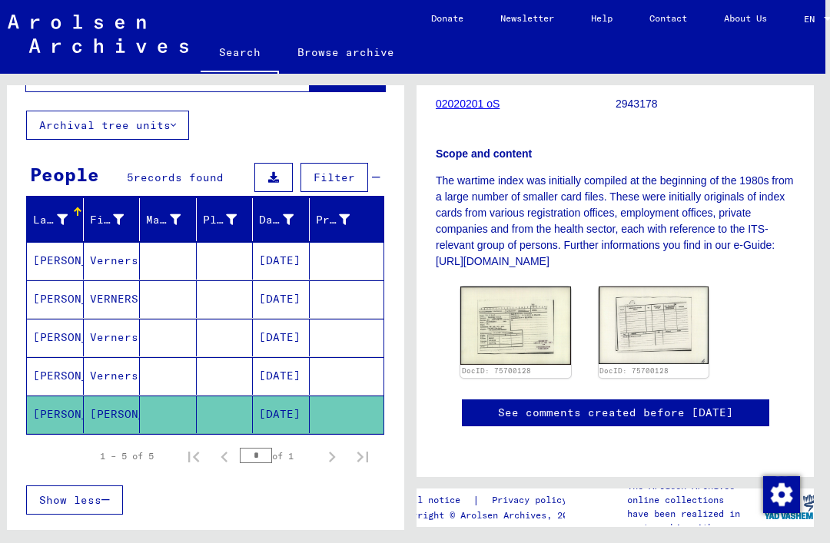
click at [538, 287] on img at bounding box center [515, 326] width 111 height 78
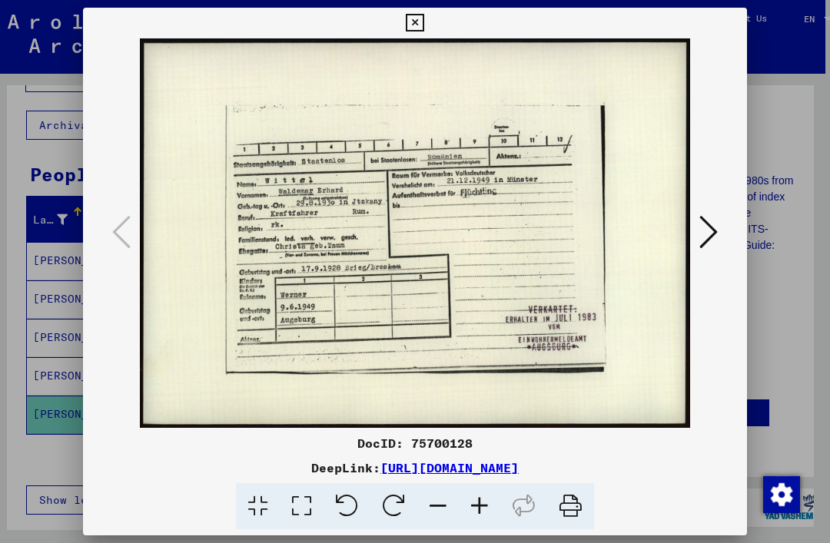
click at [428, 35] on button at bounding box center [414, 23] width 27 height 31
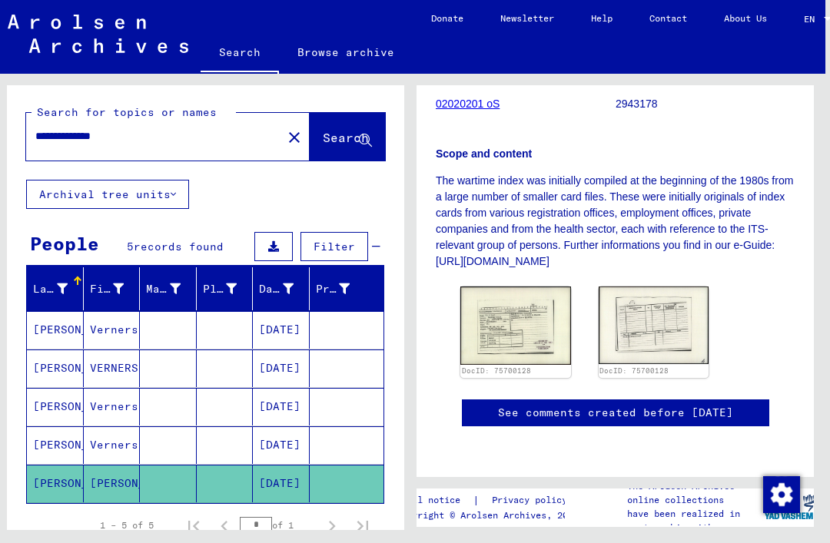
scroll to position [0, 0]
click at [285, 130] on mat-icon "close" at bounding box center [294, 137] width 18 height 18
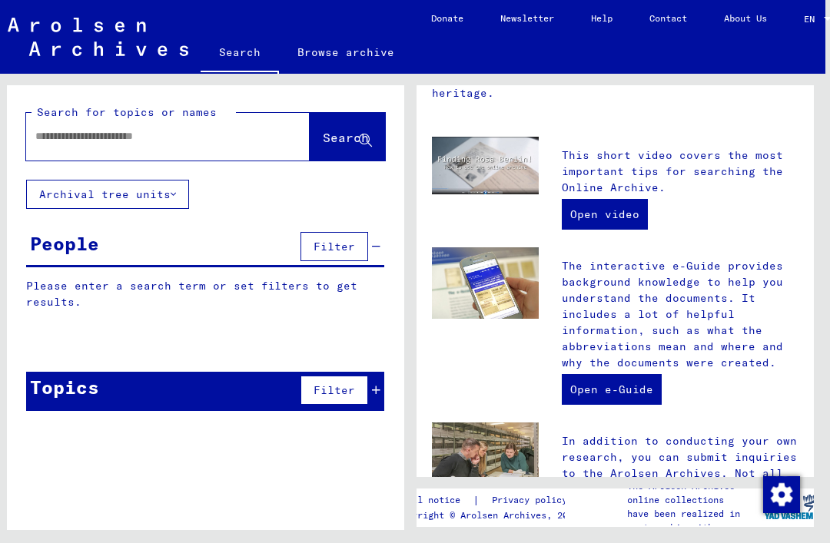
click at [117, 140] on input "text" at bounding box center [149, 136] width 228 height 16
type input "**********"
click at [346, 144] on span "Search" at bounding box center [346, 137] width 46 height 15
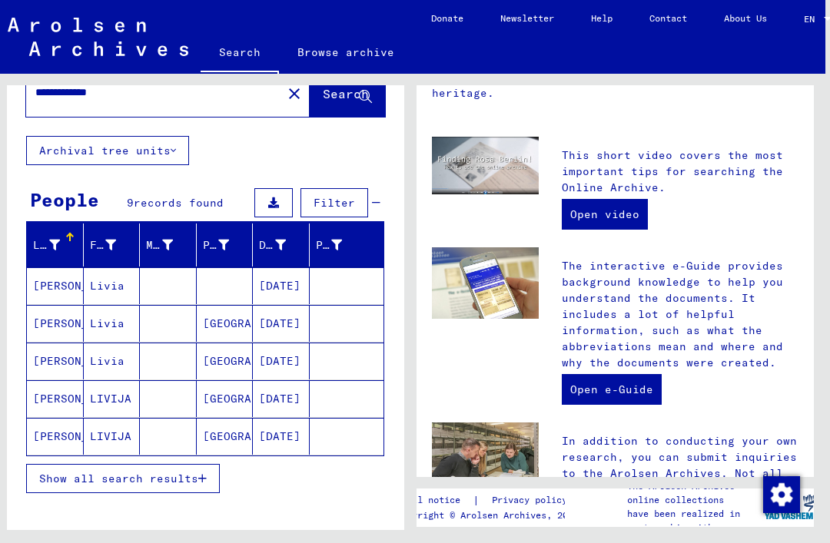
scroll to position [41, 0]
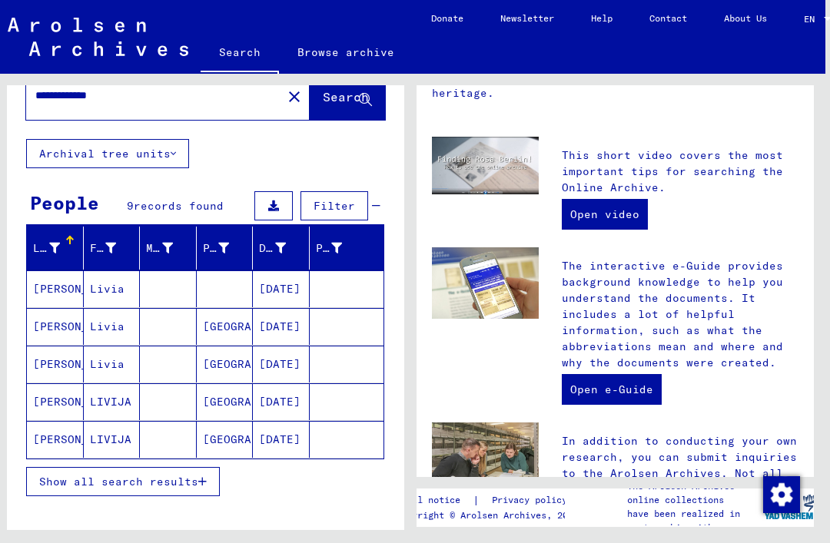
click at [53, 287] on mat-cell "[PERSON_NAME]" at bounding box center [55, 288] width 57 height 37
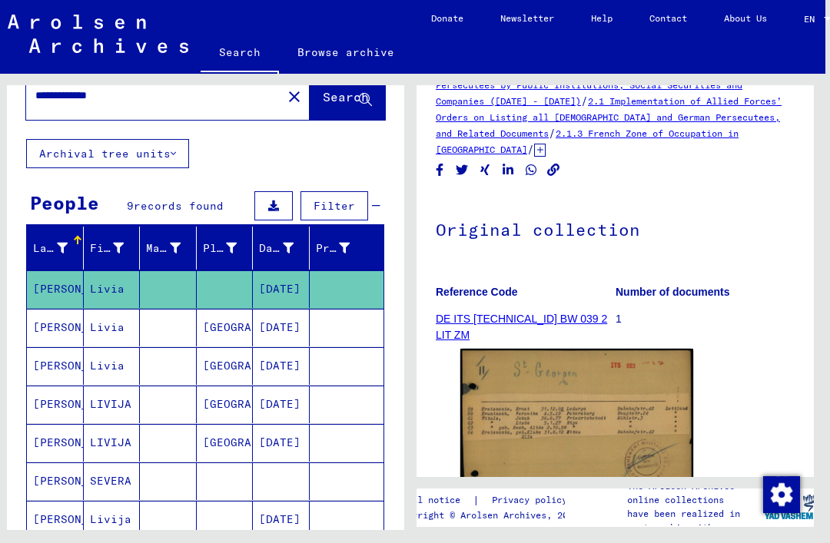
scroll to position [45, 0]
click at [632, 369] on img at bounding box center [576, 428] width 233 height 161
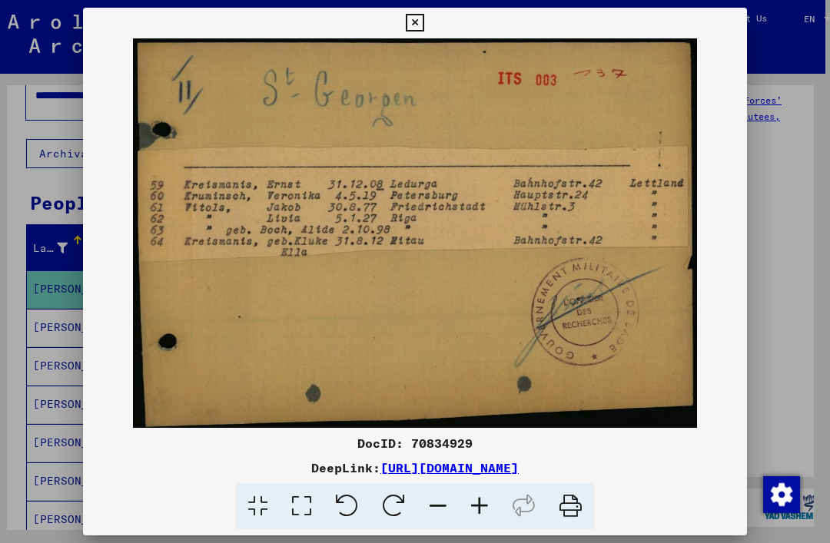
click at [428, 32] on button at bounding box center [414, 23] width 27 height 31
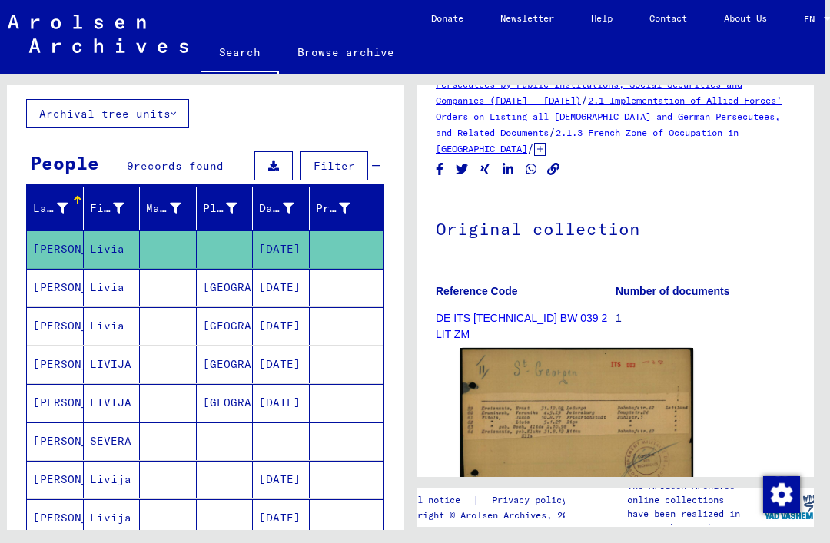
scroll to position [80, 0]
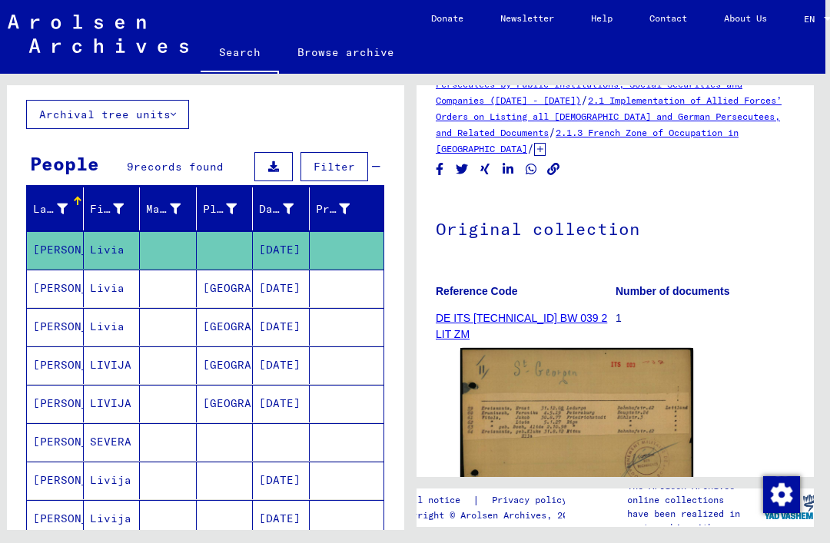
click at [48, 291] on mat-cell "[PERSON_NAME]" at bounding box center [55, 289] width 57 height 38
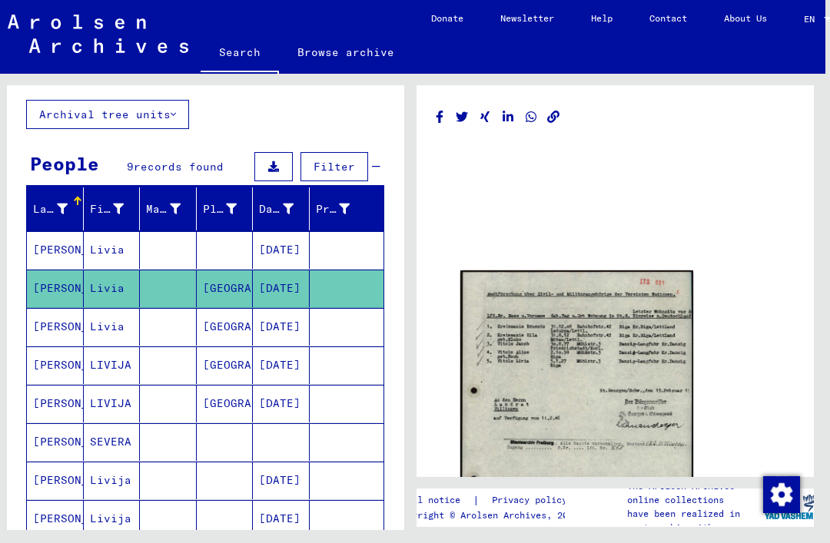
click at [637, 337] on img at bounding box center [576, 434] width 233 height 329
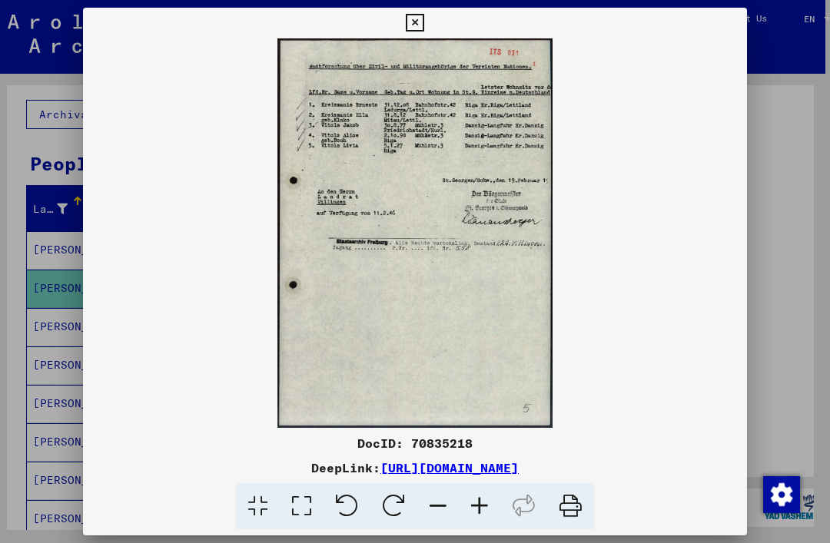
click at [428, 18] on button at bounding box center [414, 23] width 27 height 31
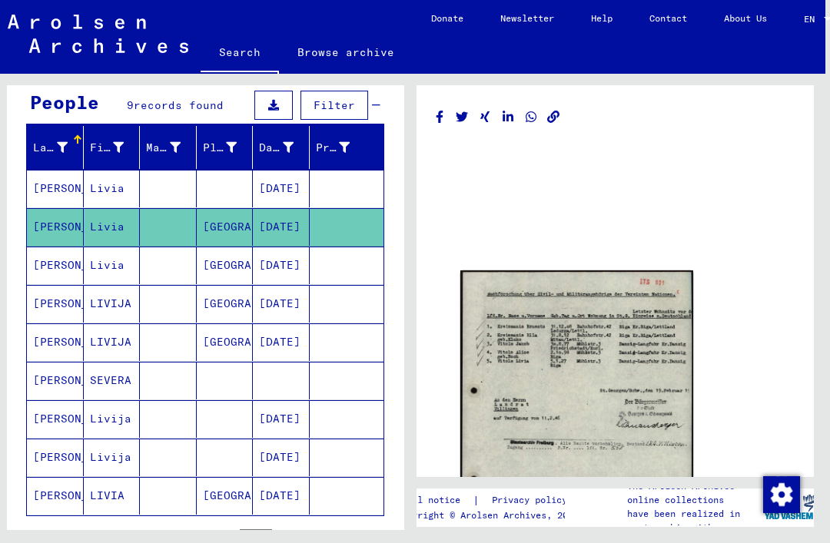
scroll to position [152, 0]
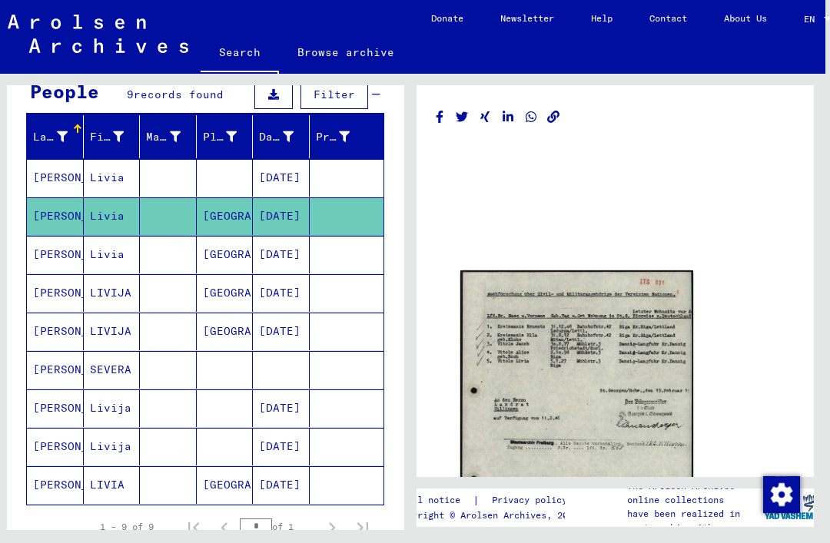
click at [115, 290] on mat-cell "LIVIJA" at bounding box center [112, 293] width 57 height 38
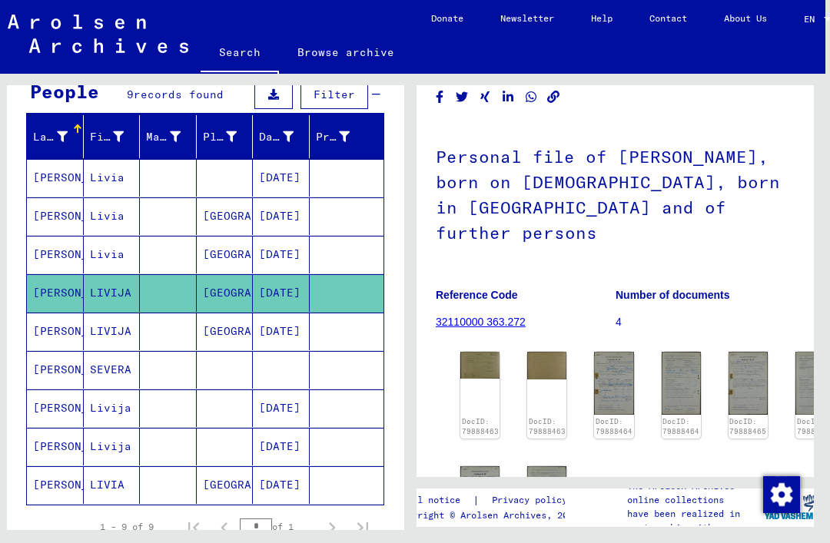
scroll to position [69, 0]
click at [116, 336] on mat-cell "LIVIJA" at bounding box center [112, 332] width 57 height 38
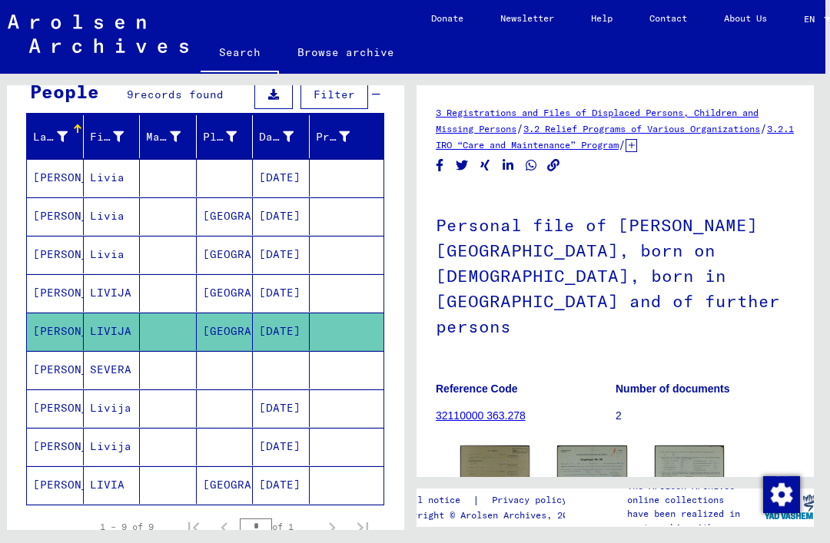
click at [124, 297] on mat-cell "LIVIJA" at bounding box center [112, 293] width 57 height 38
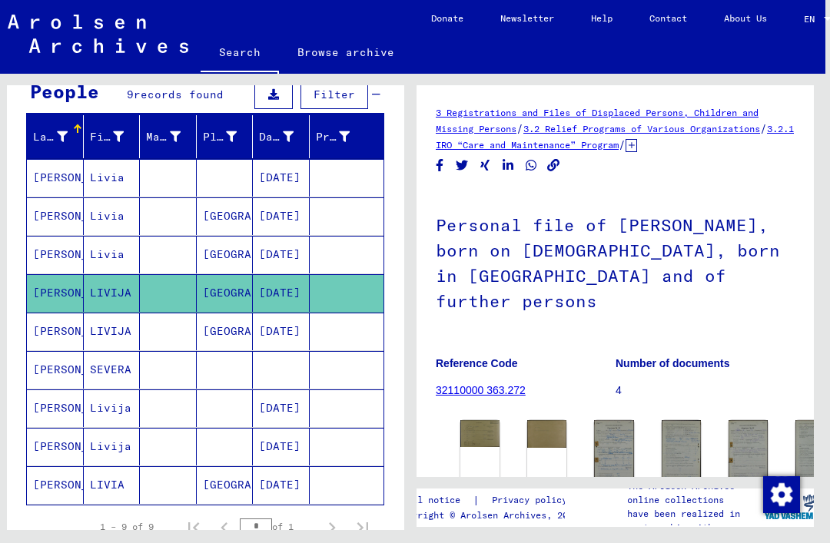
click at [502, 433] on div "DocID: 79888463 DocID: 79888463 DocID: 79888464 DocID: 79888464 DocID: 79888465…" at bounding box center [615, 520] width 322 height 212
click at [620, 420] on img at bounding box center [613, 451] width 39 height 63
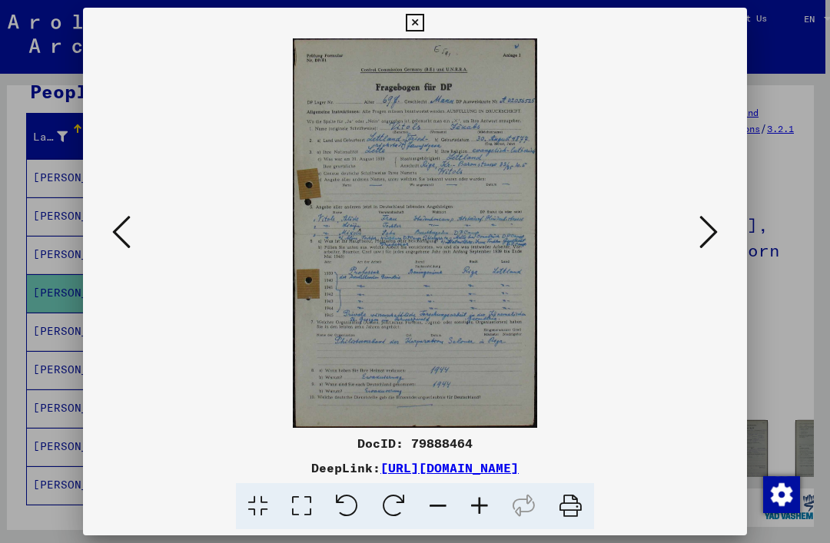
click at [423, 28] on icon at bounding box center [415, 23] width 18 height 18
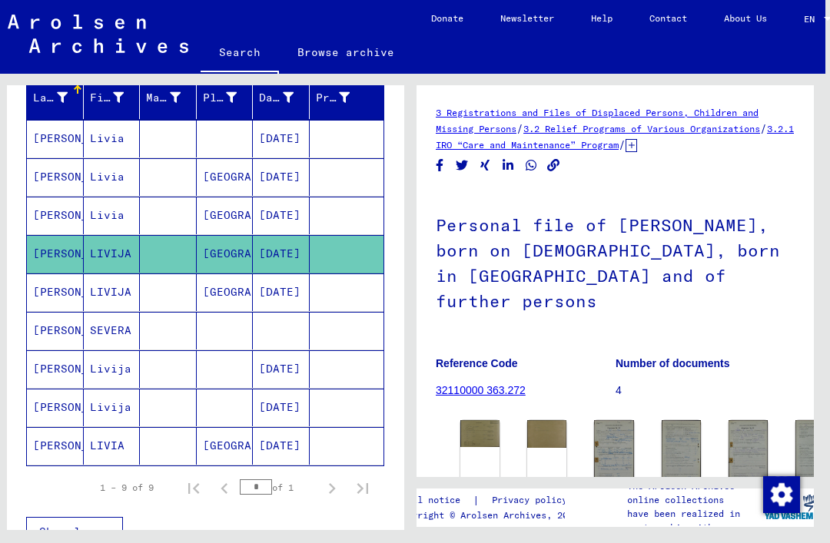
scroll to position [192, 0]
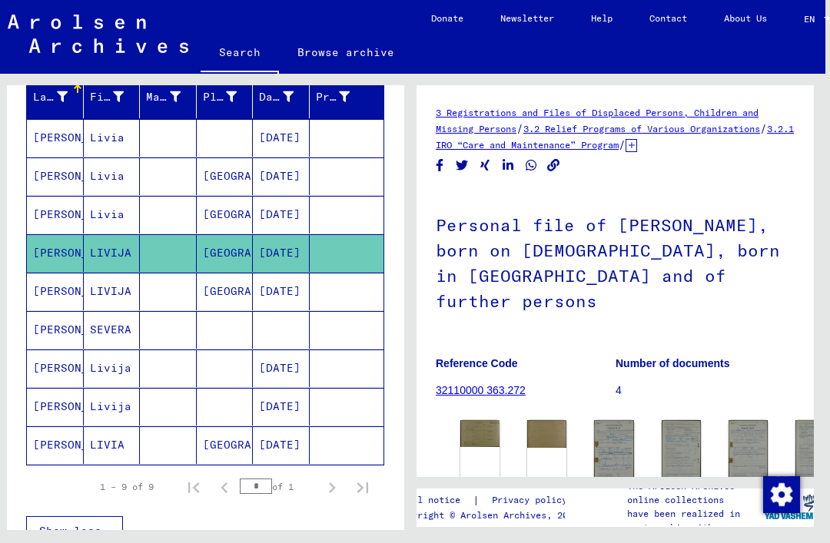
click at [226, 446] on mat-cell "[GEOGRAPHIC_DATA]" at bounding box center [225, 445] width 57 height 38
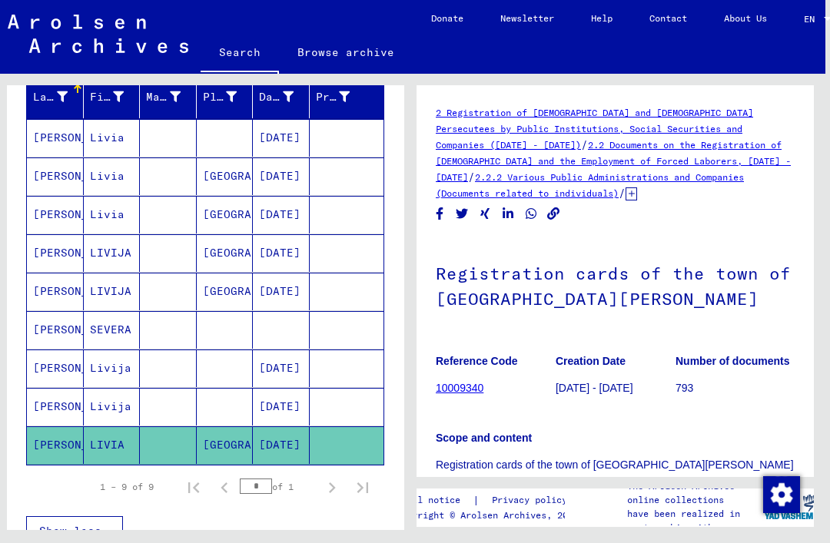
click at [296, 413] on mat-cell "[DATE]" at bounding box center [281, 407] width 57 height 38
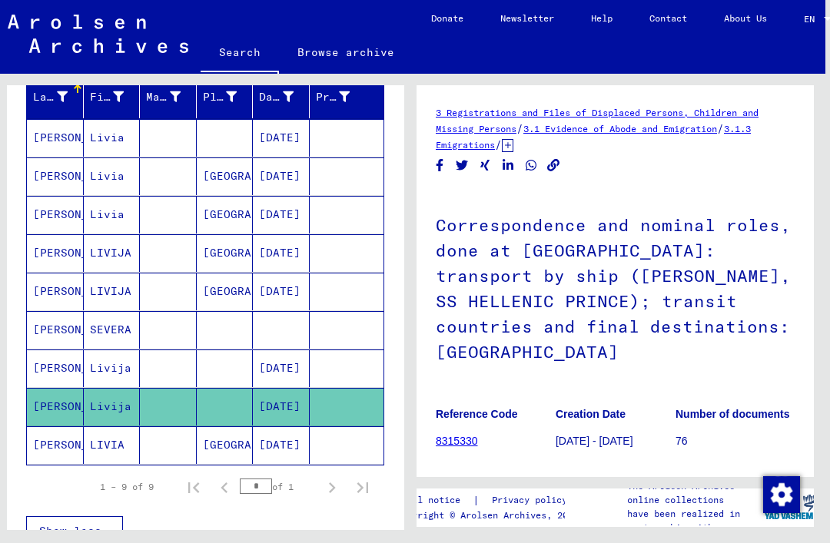
click at [292, 376] on mat-cell "[DATE]" at bounding box center [281, 368] width 57 height 38
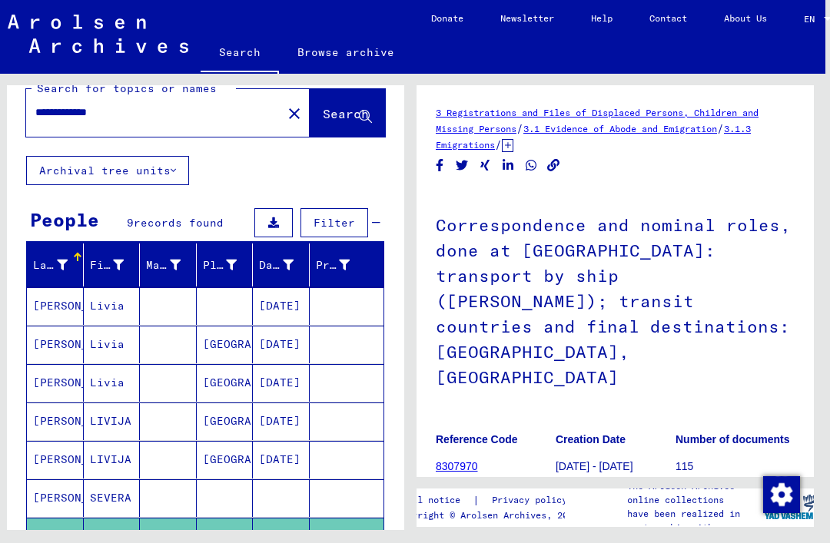
scroll to position [22, 0]
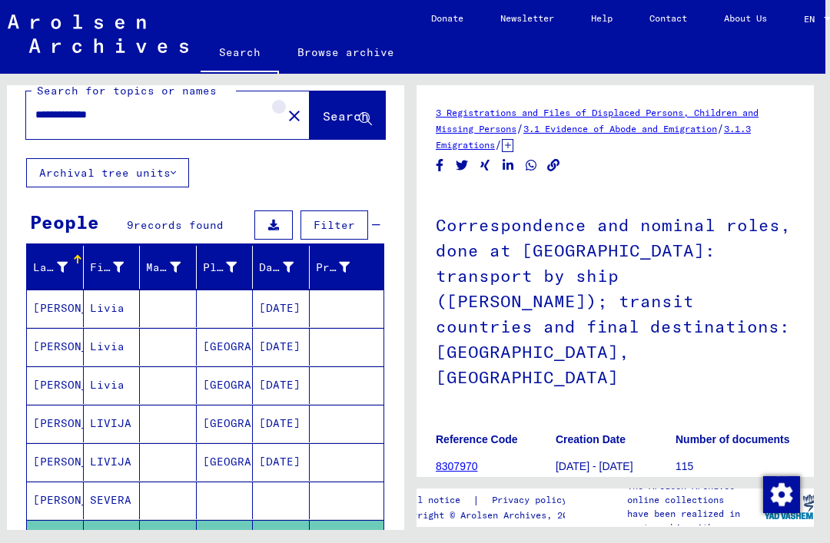
click at [285, 123] on mat-icon "close" at bounding box center [294, 116] width 18 height 18
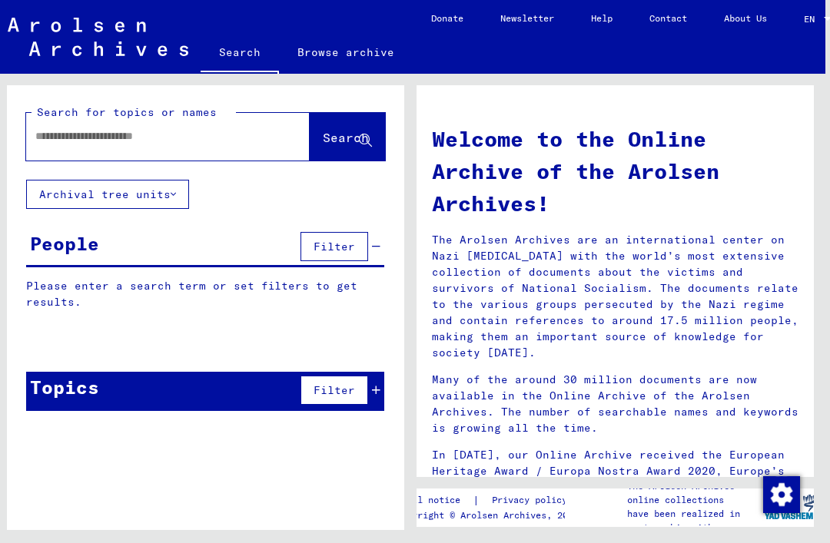
click at [204, 134] on input "text" at bounding box center [149, 136] width 228 height 16
type input "**********"
click at [348, 135] on span "Search" at bounding box center [346, 137] width 46 height 15
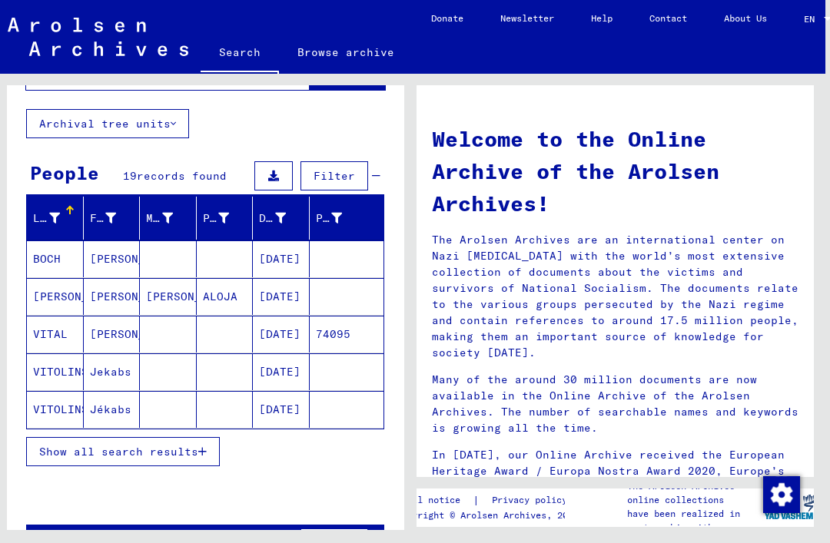
scroll to position [70, 0]
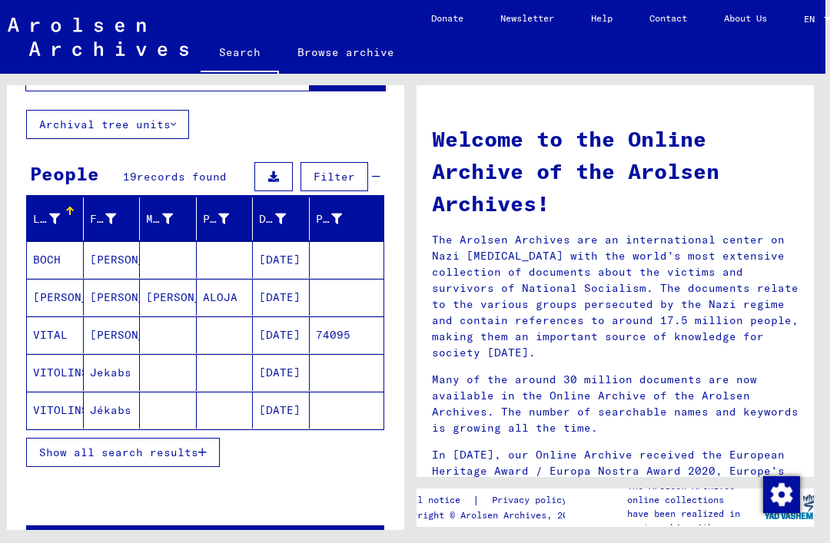
click at [131, 446] on span "Show all search results" at bounding box center [118, 453] width 159 height 14
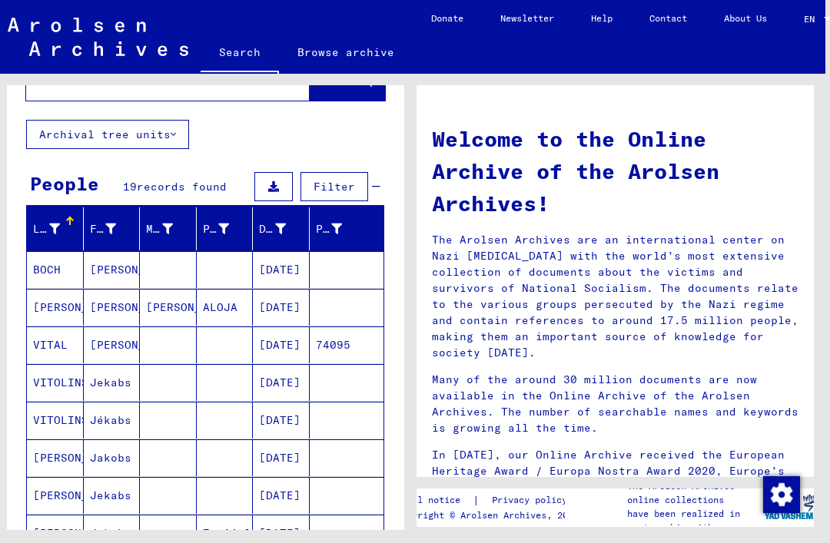
scroll to position [77, 0]
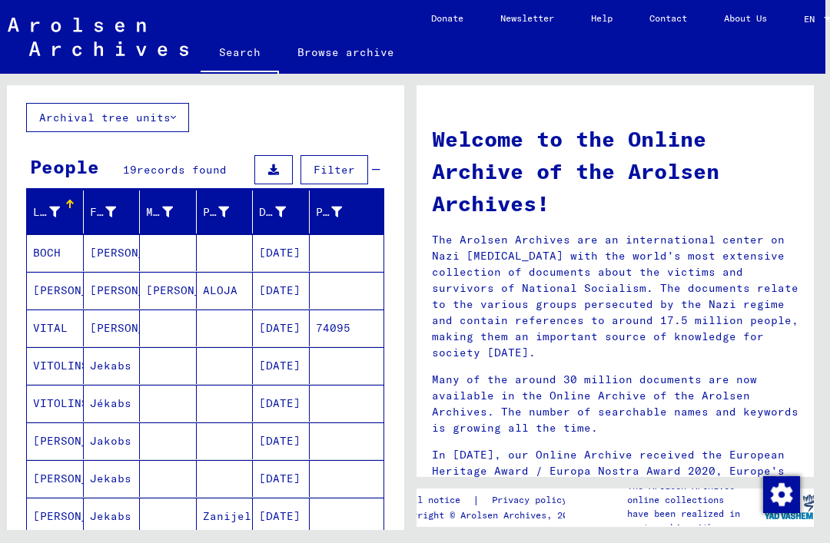
click at [84, 251] on mat-cell "[PERSON_NAME]" at bounding box center [112, 252] width 57 height 37
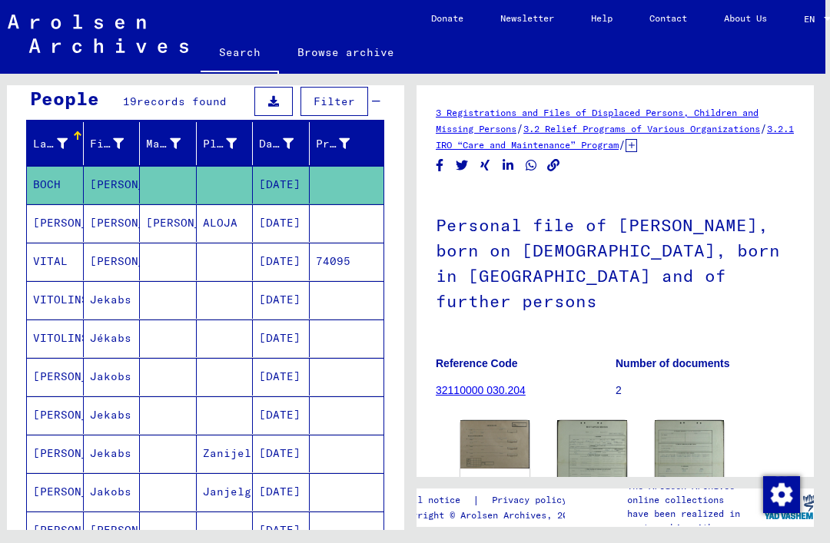
scroll to position [148, 0]
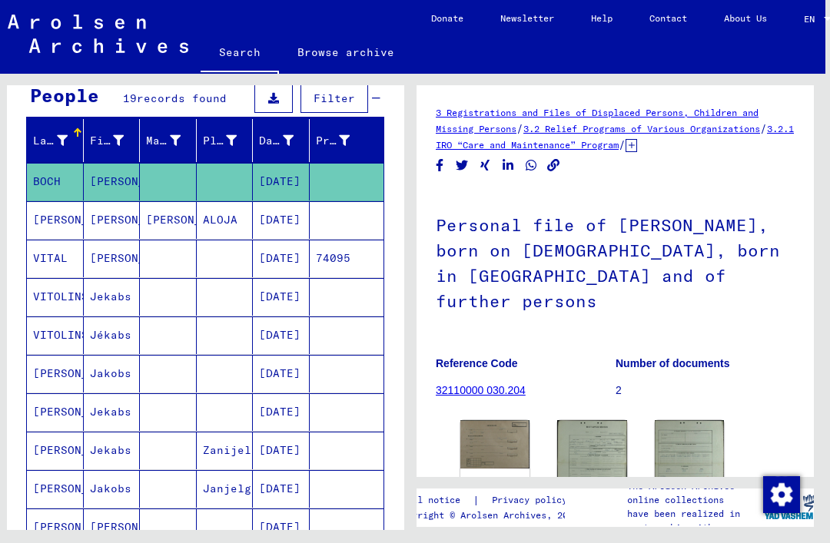
click at [114, 305] on mat-cell "Jekabs" at bounding box center [112, 297] width 57 height 38
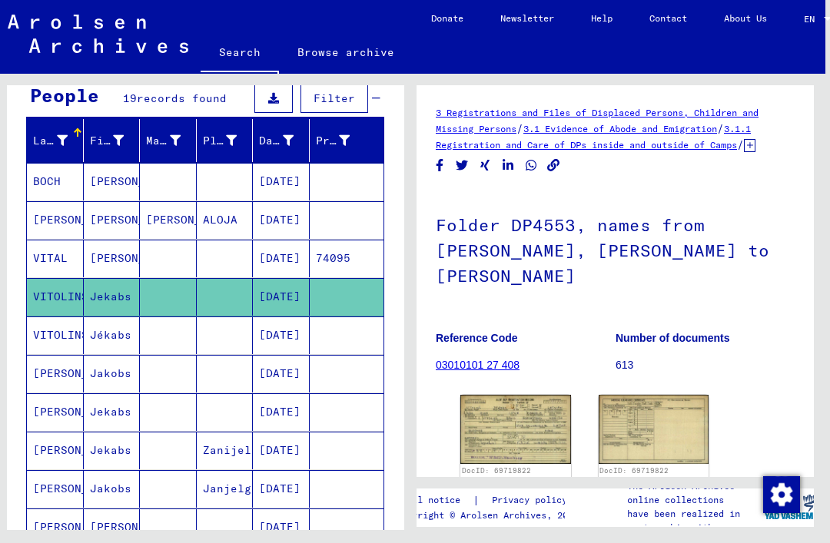
click at [512, 410] on img at bounding box center [515, 429] width 111 height 69
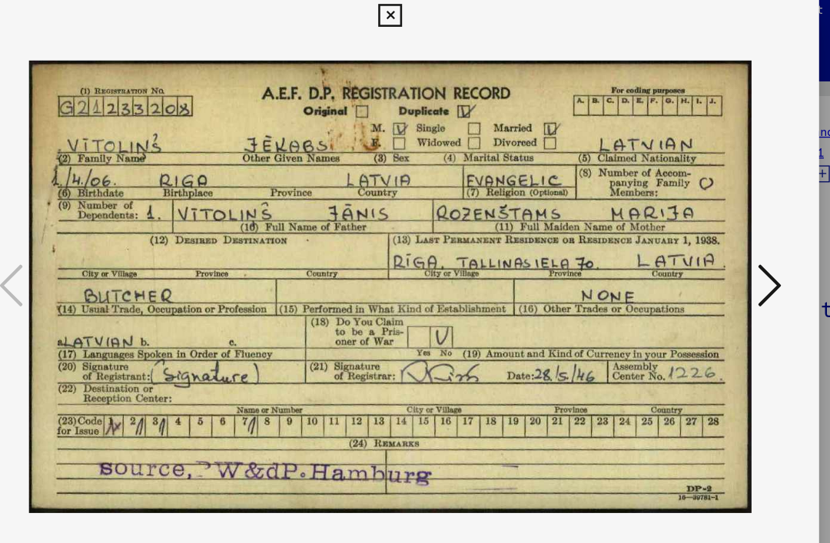
click at [634, 14] on div at bounding box center [415, 271] width 830 height 543
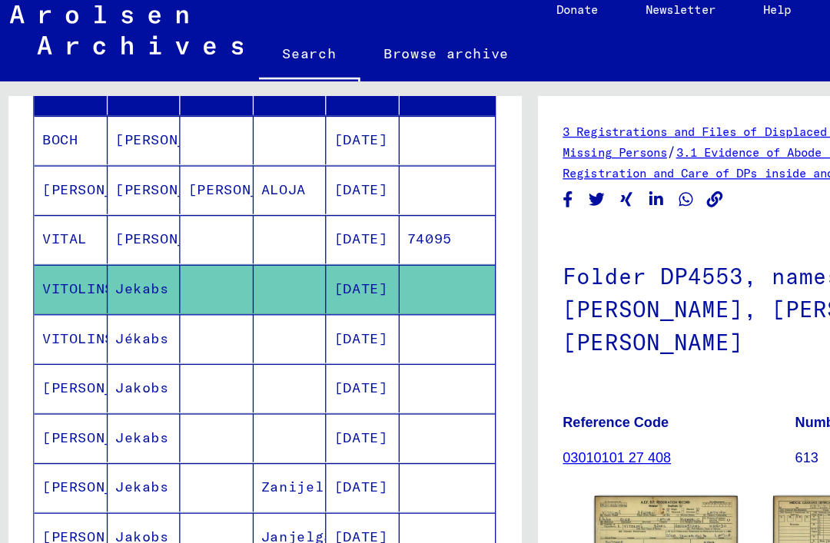
scroll to position [246, 0]
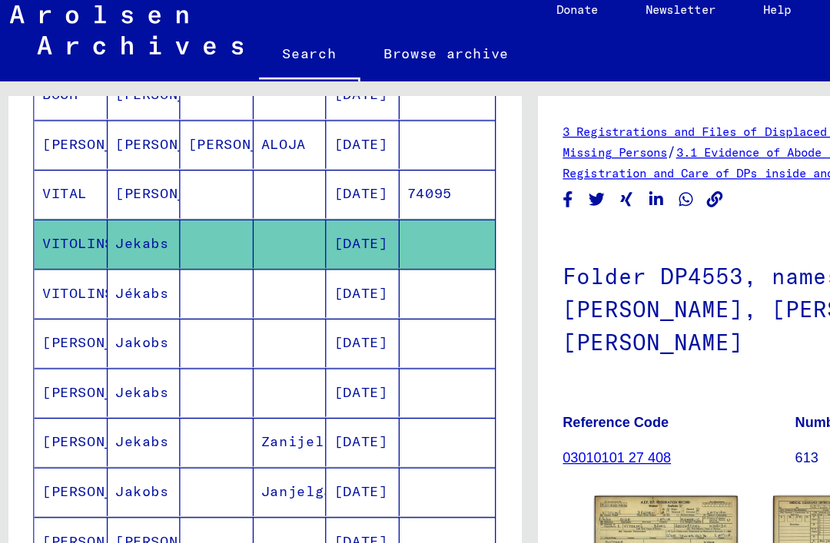
click at [117, 264] on mat-cell "Jakobs" at bounding box center [112, 276] width 57 height 38
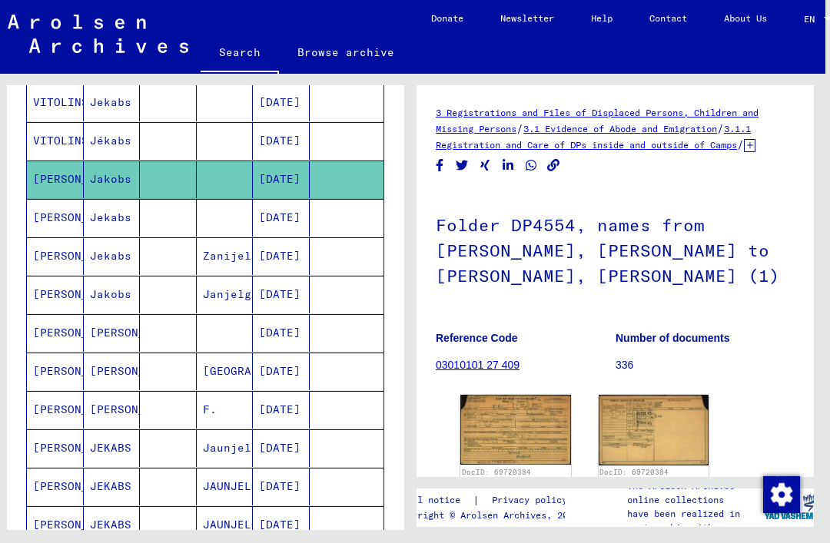
scroll to position [350, 0]
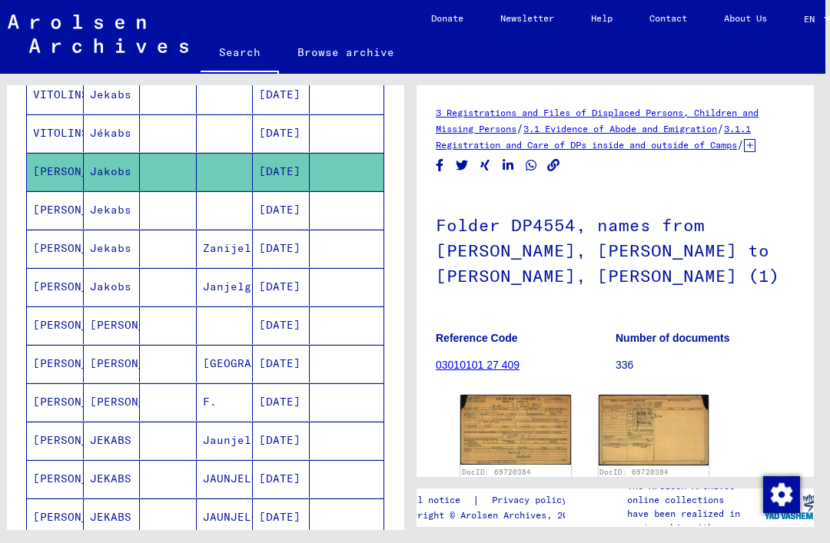
click at [133, 335] on mat-cell "[PERSON_NAME]" at bounding box center [112, 325] width 57 height 38
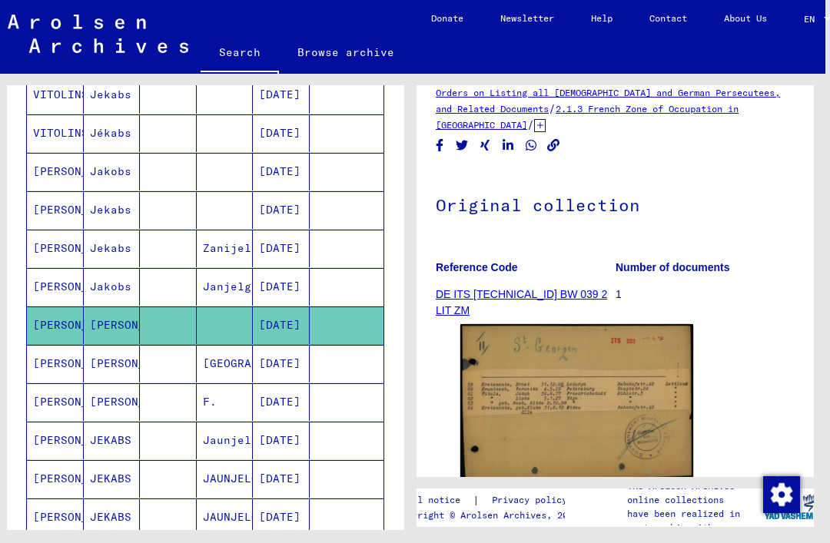
scroll to position [70, 0]
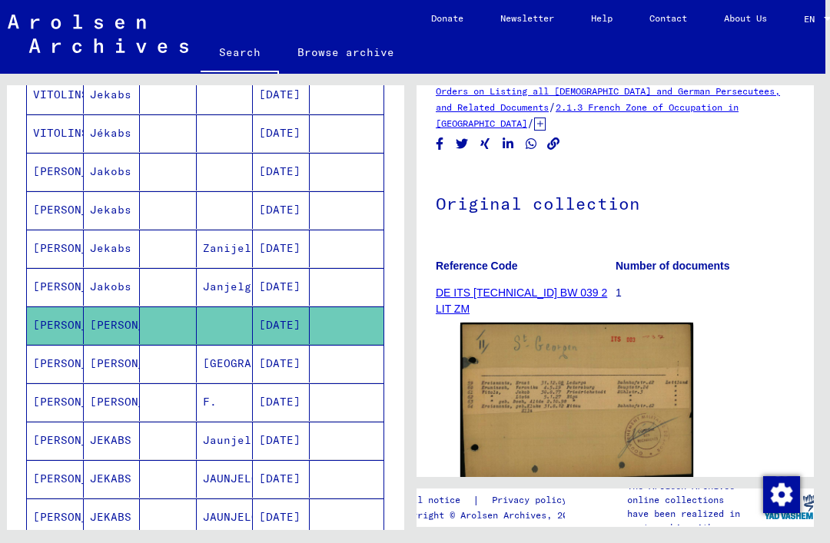
click at [619, 368] on img at bounding box center [576, 403] width 233 height 161
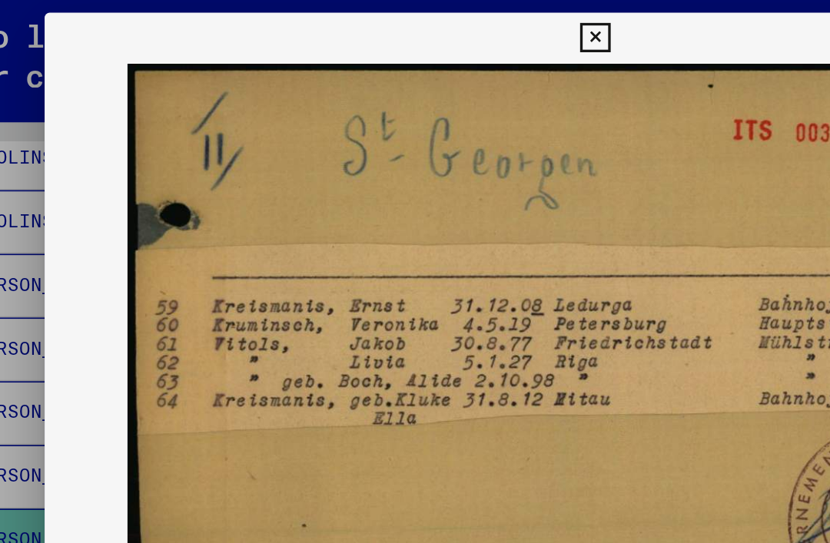
scroll to position [0, 5]
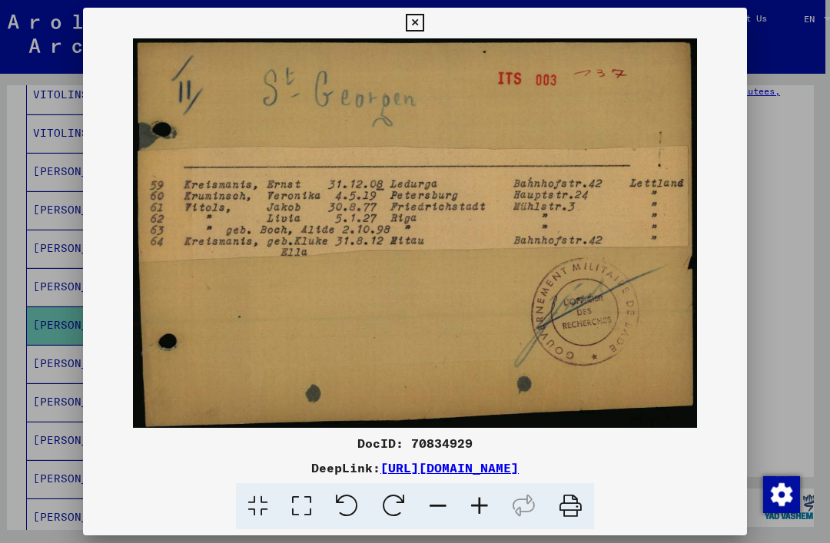
click at [428, 22] on button at bounding box center [414, 23] width 27 height 31
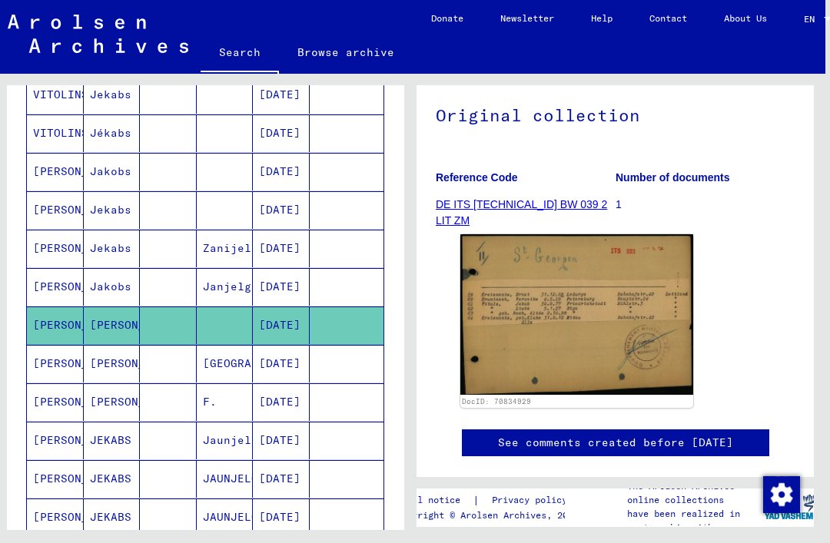
scroll to position [161, 0]
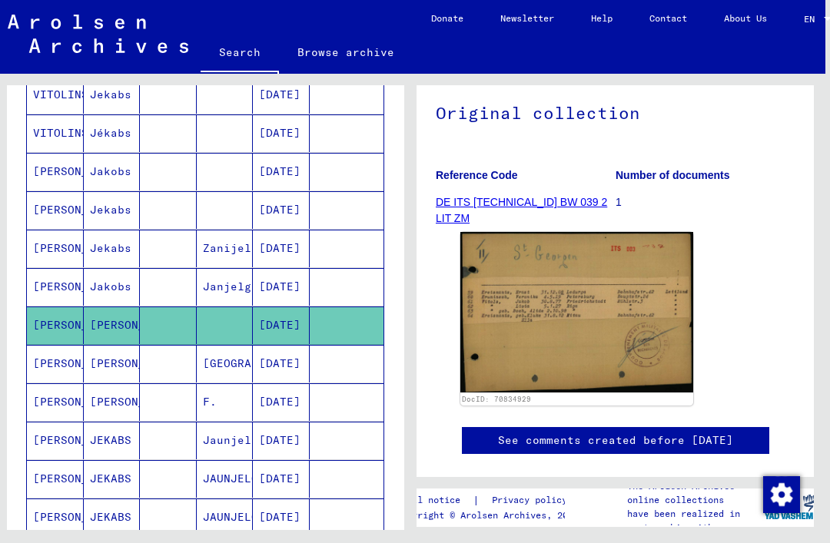
click at [274, 373] on mat-cell "[DATE]" at bounding box center [281, 364] width 57 height 38
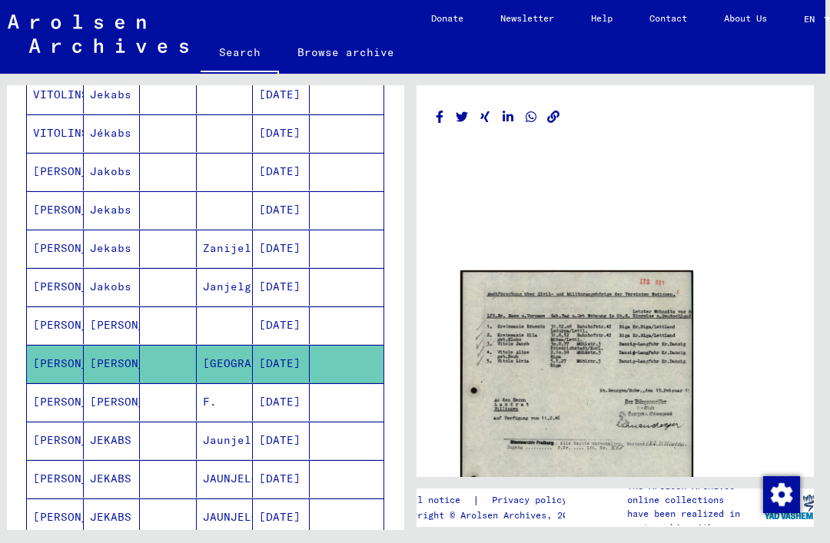
click at [585, 377] on img at bounding box center [576, 434] width 233 height 329
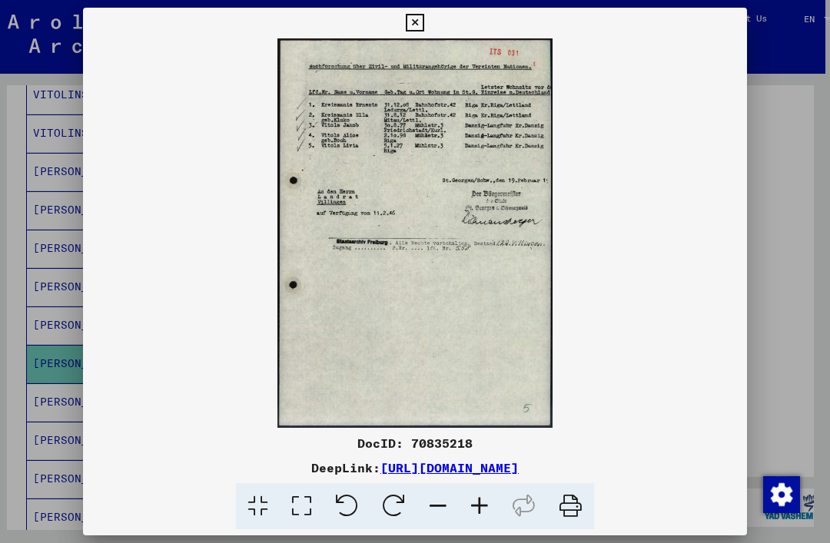
click at [423, 17] on icon at bounding box center [415, 23] width 18 height 18
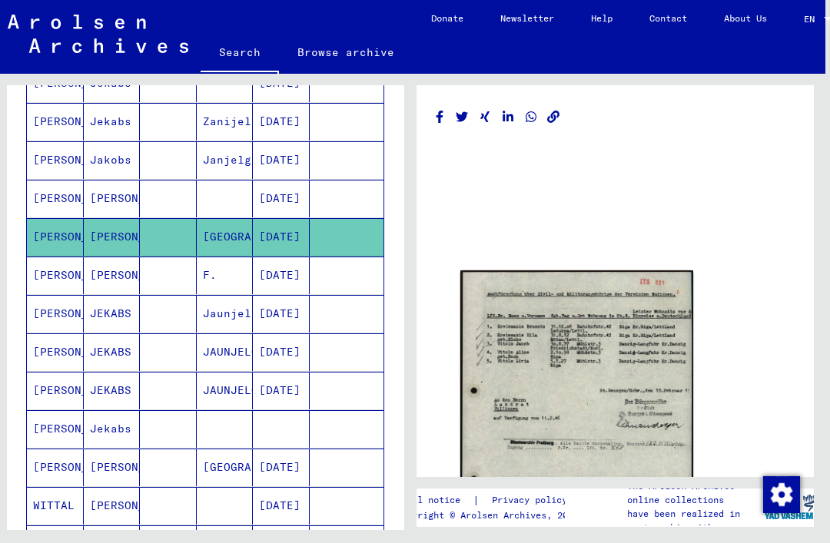
scroll to position [479, 0]
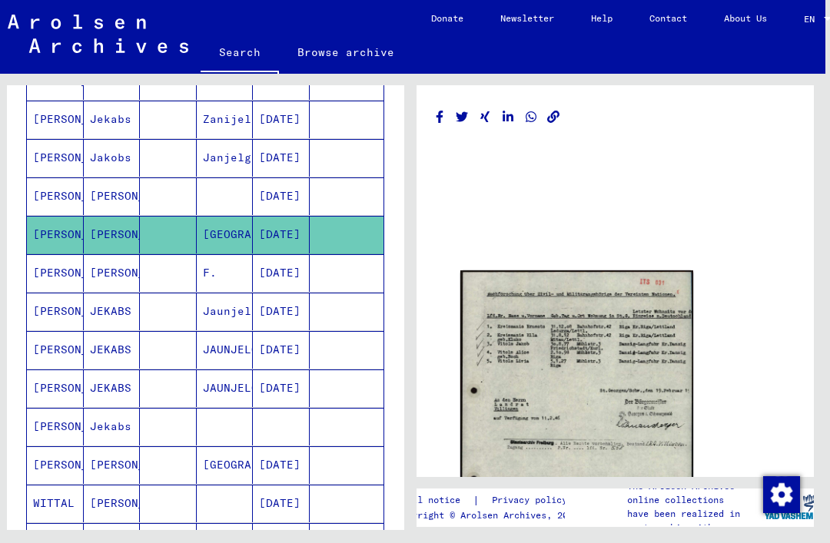
click at [296, 283] on mat-cell "[DATE]" at bounding box center [281, 273] width 57 height 38
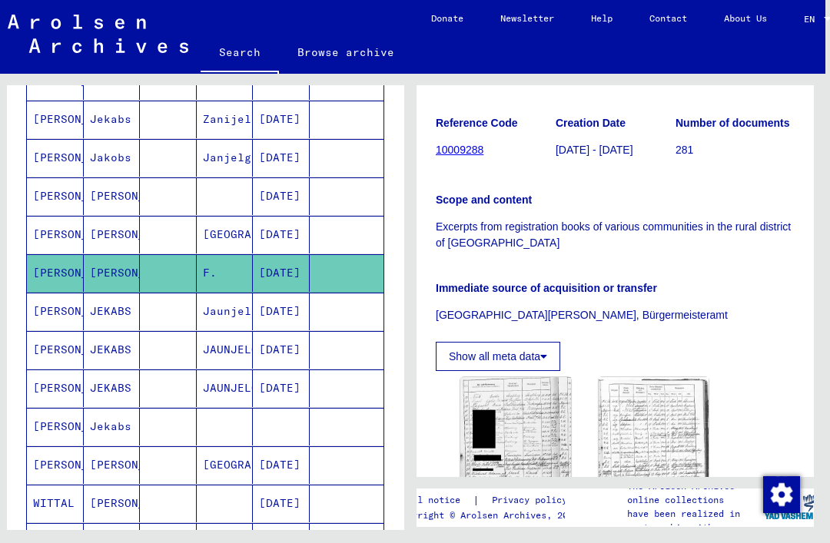
scroll to position [290, 0]
click at [527, 408] on img at bounding box center [515, 449] width 111 height 146
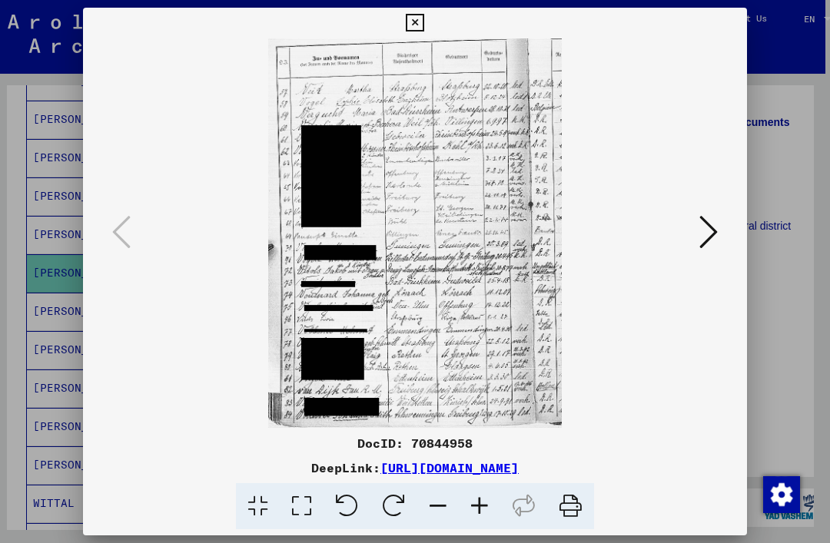
click at [423, 18] on icon at bounding box center [415, 23] width 18 height 18
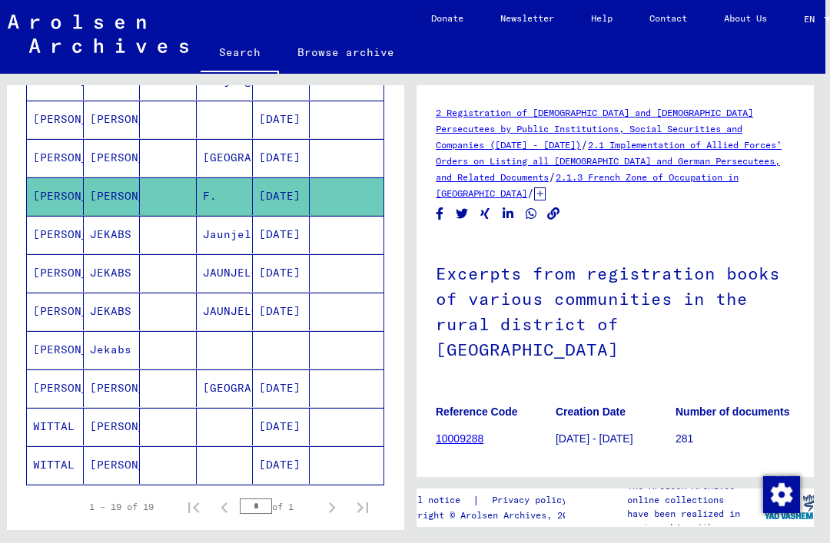
scroll to position [557, 0]
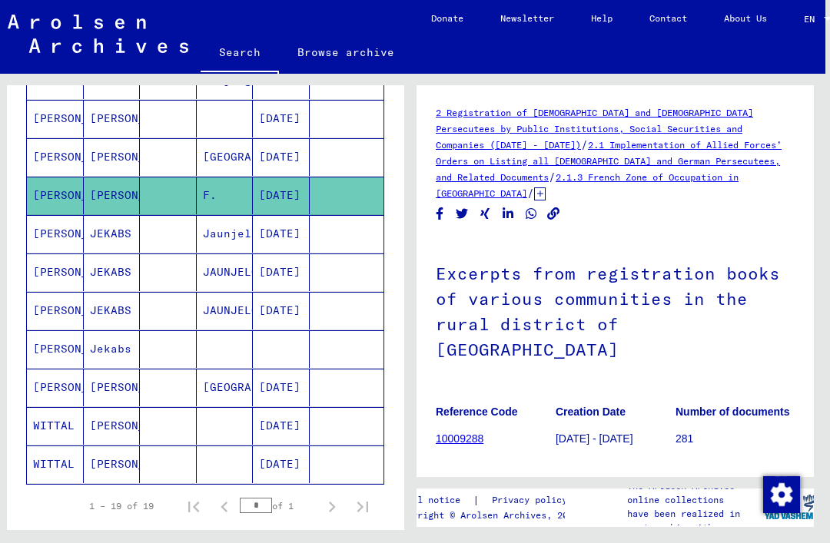
click at [101, 389] on mat-cell "[PERSON_NAME]" at bounding box center [112, 388] width 57 height 38
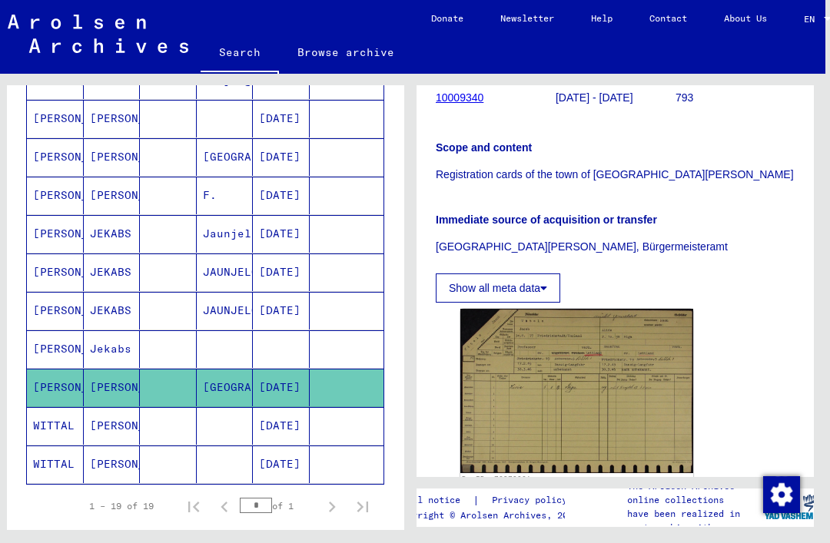
scroll to position [294, 0]
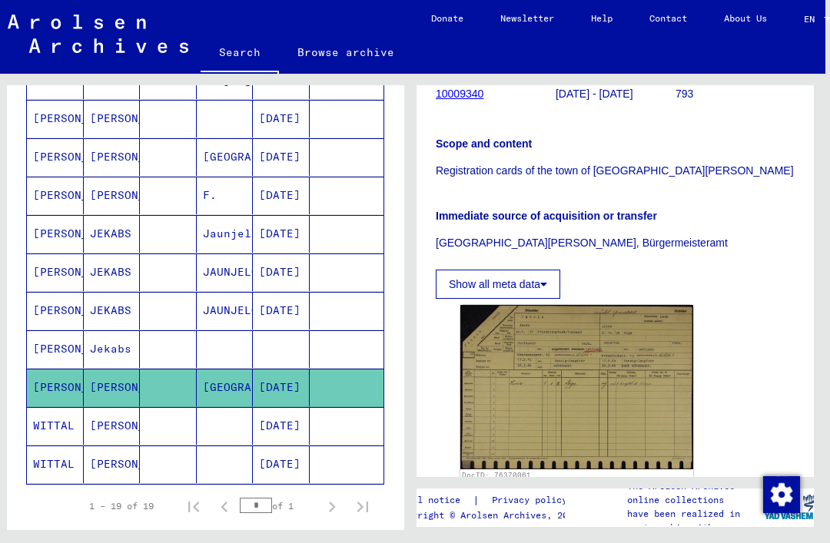
click at [656, 350] on img at bounding box center [576, 387] width 233 height 164
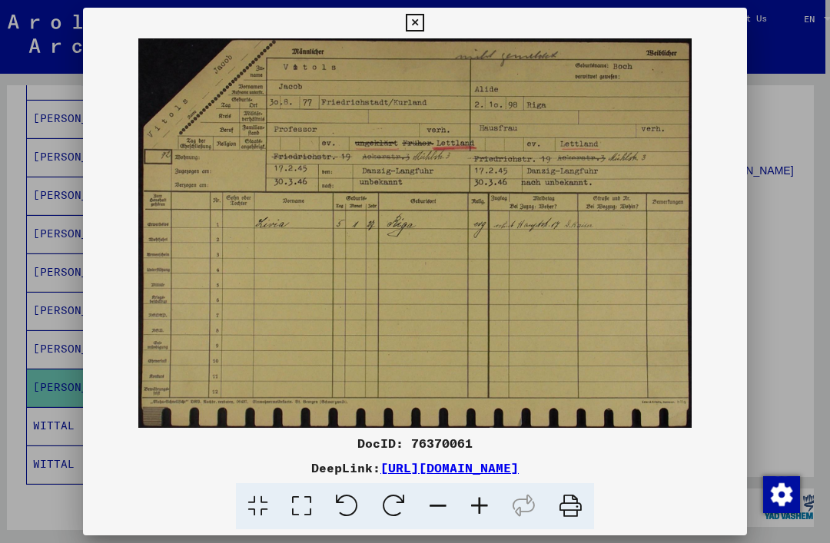
click at [423, 28] on icon at bounding box center [415, 23] width 18 height 18
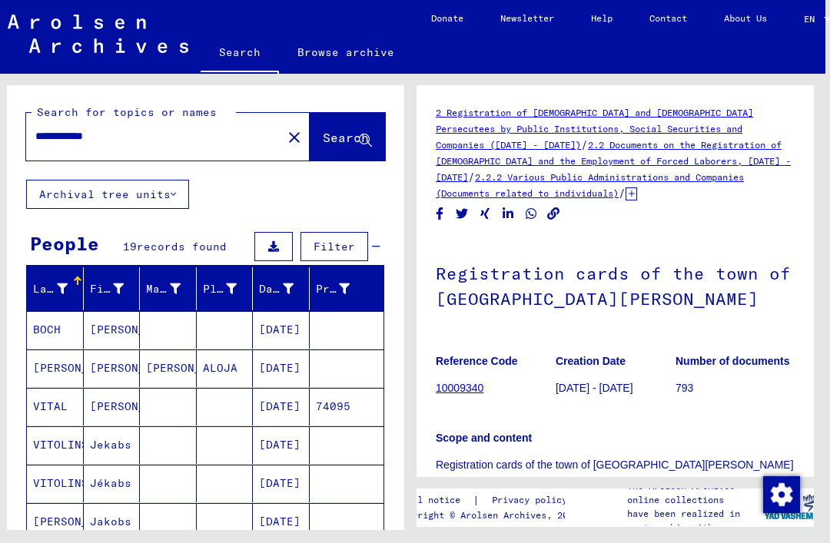
scroll to position [0, 0]
click at [285, 140] on mat-icon "close" at bounding box center [294, 137] width 18 height 18
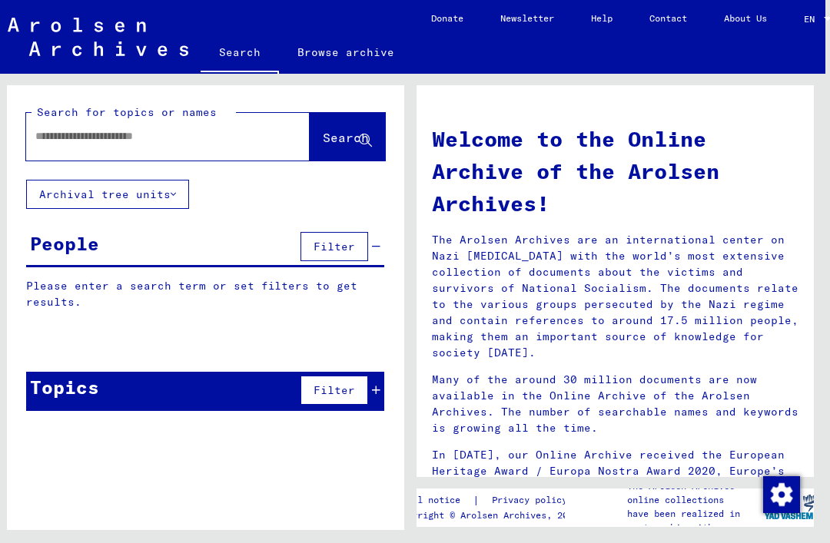
click at [81, 139] on input "text" at bounding box center [149, 136] width 228 height 16
type input "**********"
click at [323, 140] on span "Search" at bounding box center [346, 137] width 46 height 15
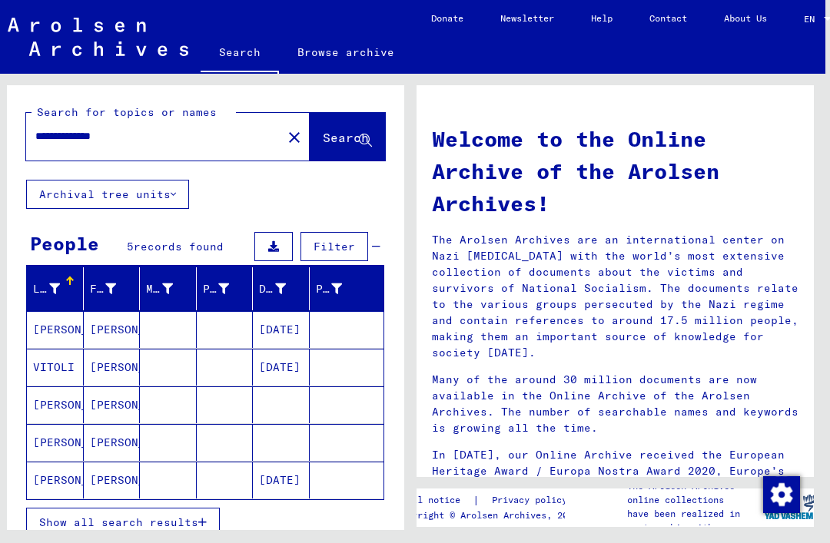
click at [105, 403] on mat-cell "[PERSON_NAME]" at bounding box center [112, 404] width 57 height 37
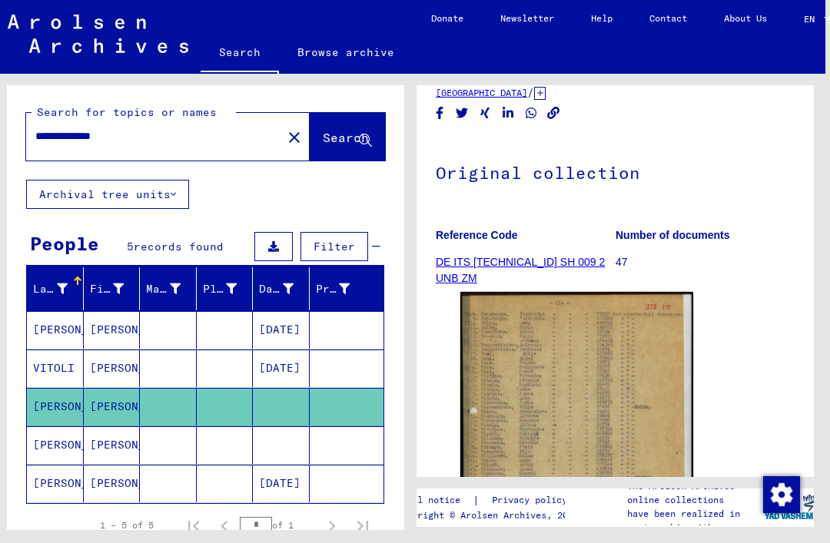
scroll to position [109, 0]
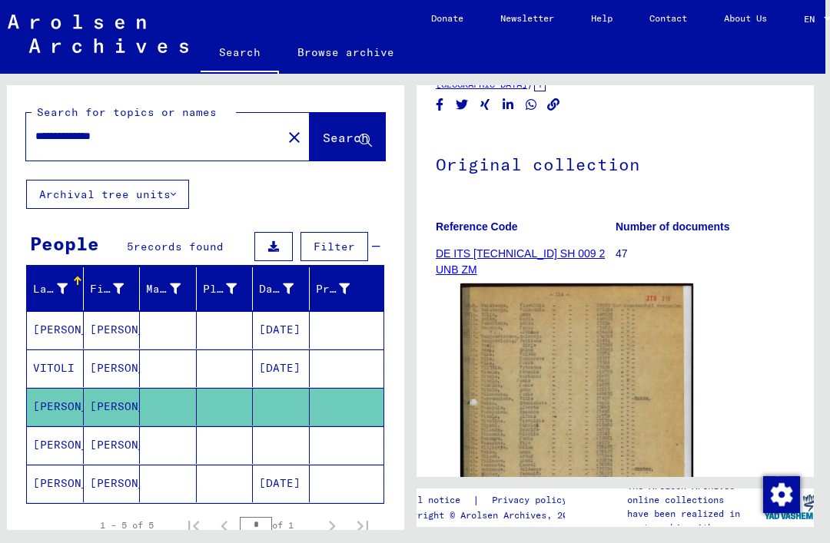
click at [667, 366] on img at bounding box center [576, 442] width 233 height 319
